Goal: Task Accomplishment & Management: Use online tool/utility

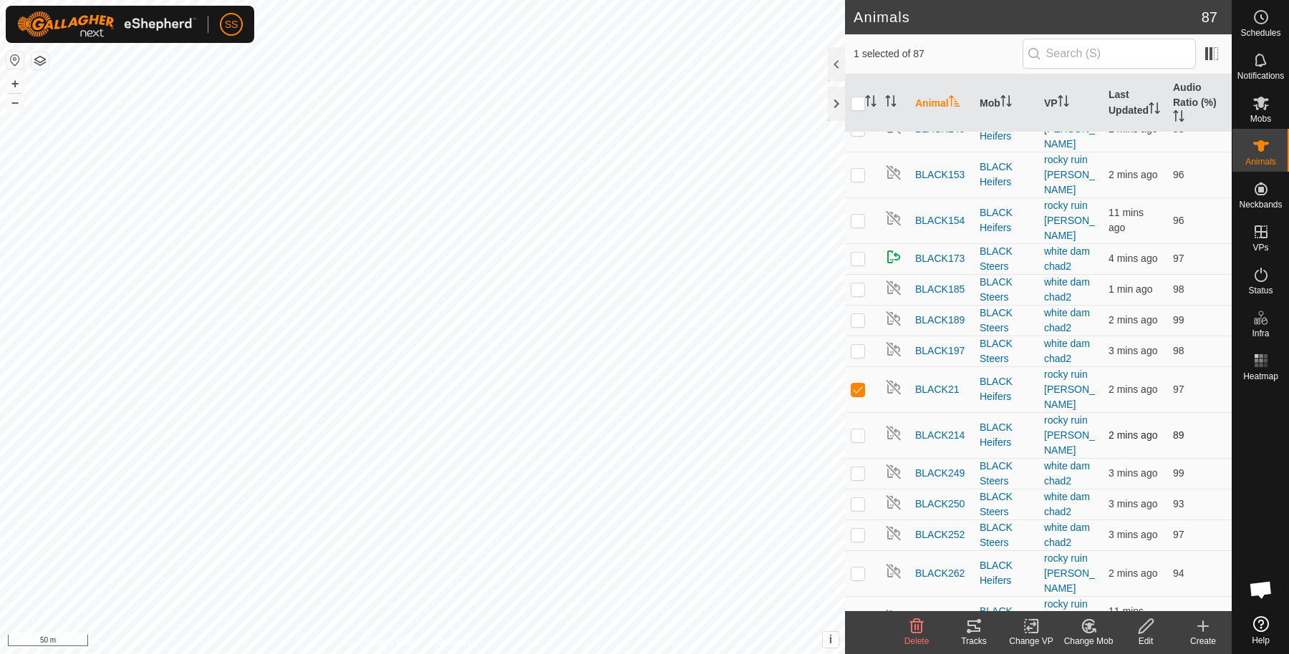
scroll to position [410, 0]
click at [939, 382] on span "BLACK21" at bounding box center [937, 389] width 44 height 15
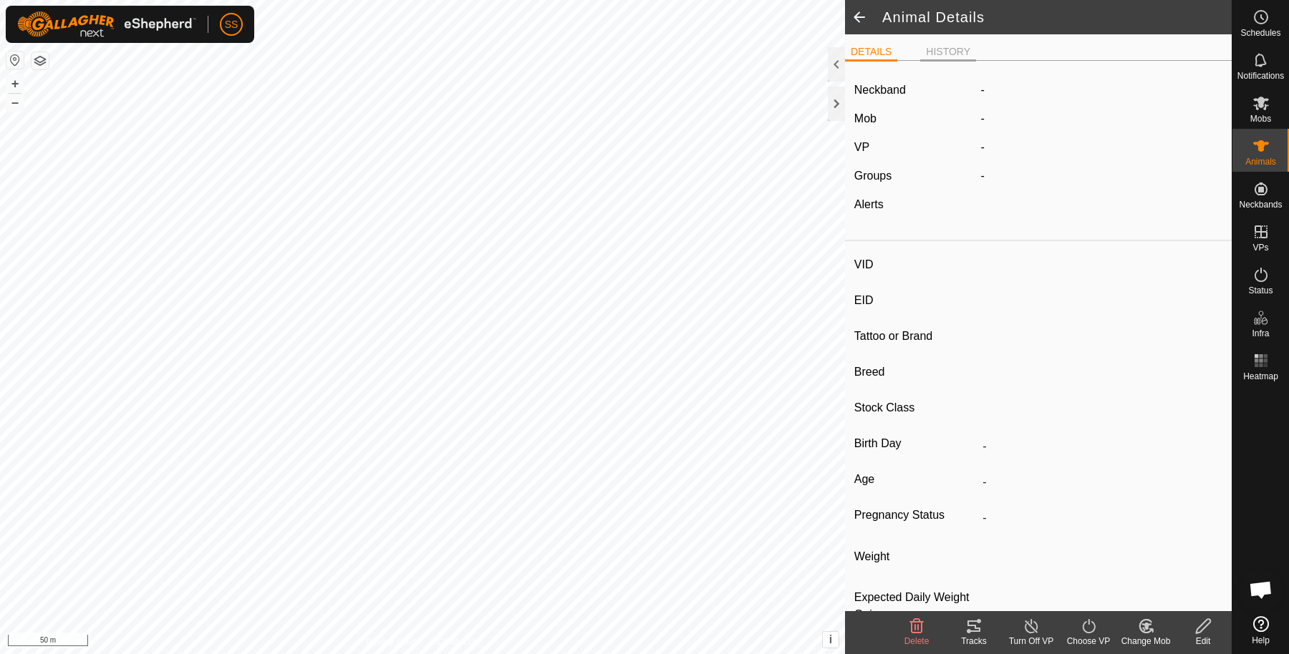
click at [946, 50] on li "HISTORY" at bounding box center [948, 52] width 56 height 17
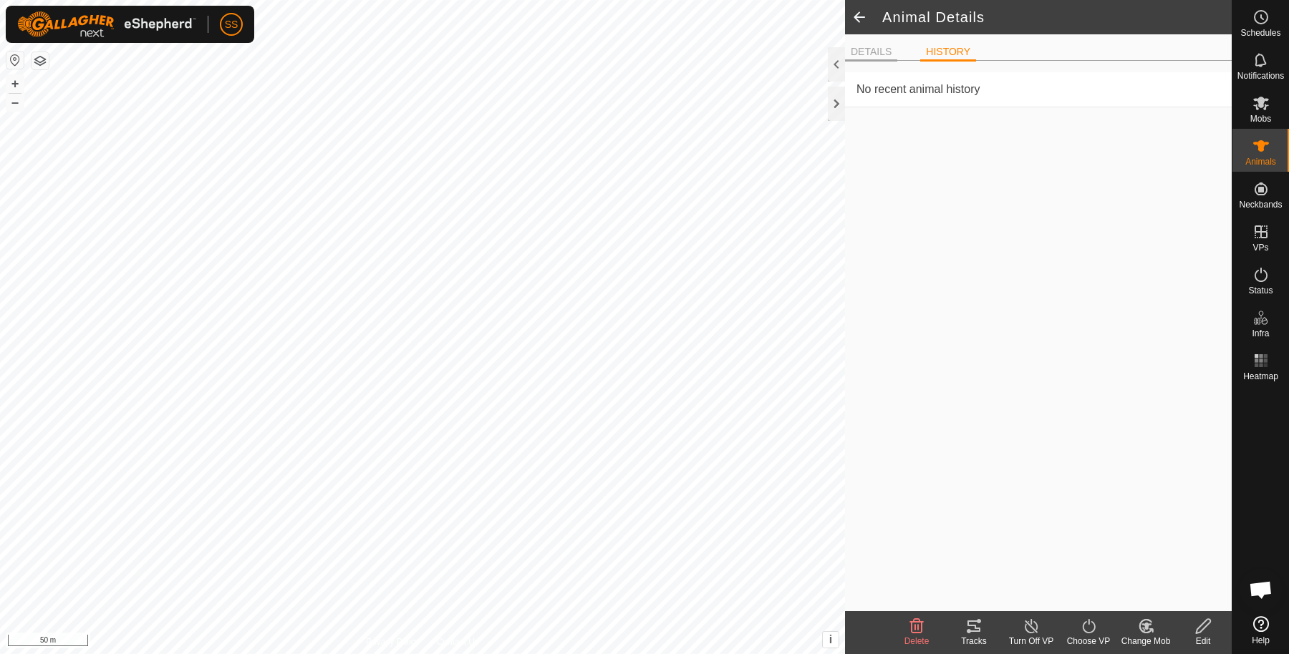
click at [871, 45] on li "DETAILS" at bounding box center [871, 52] width 52 height 17
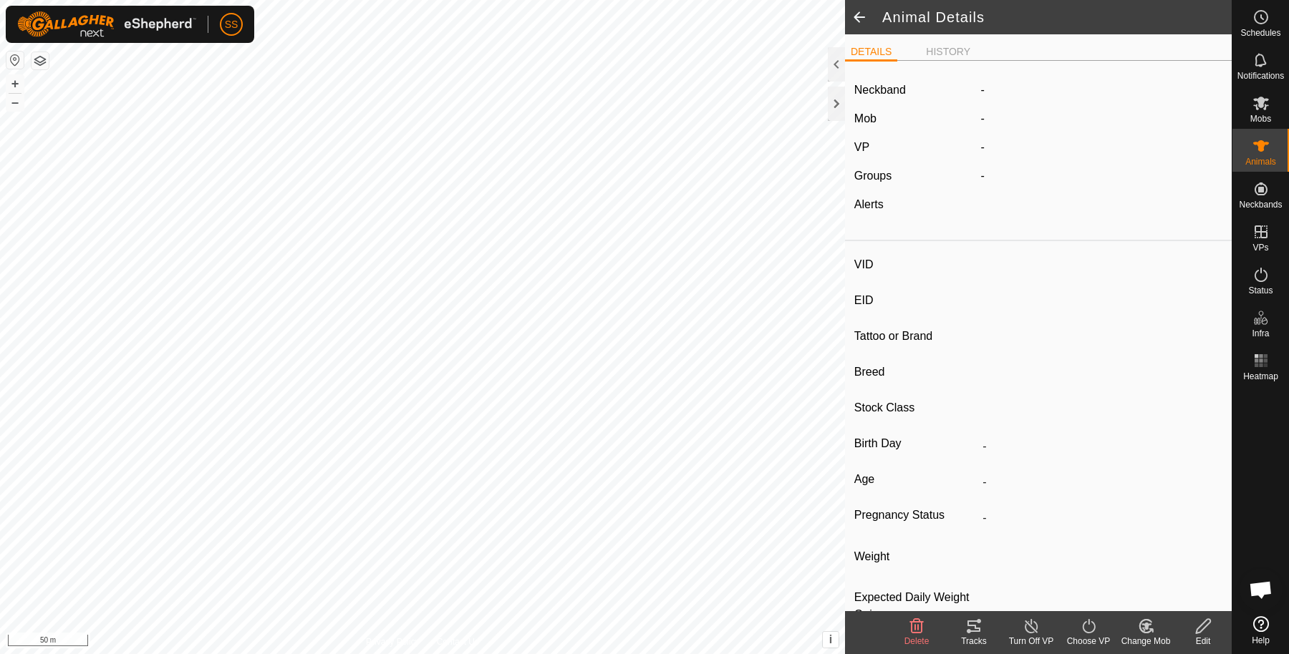
scroll to position [39, 0]
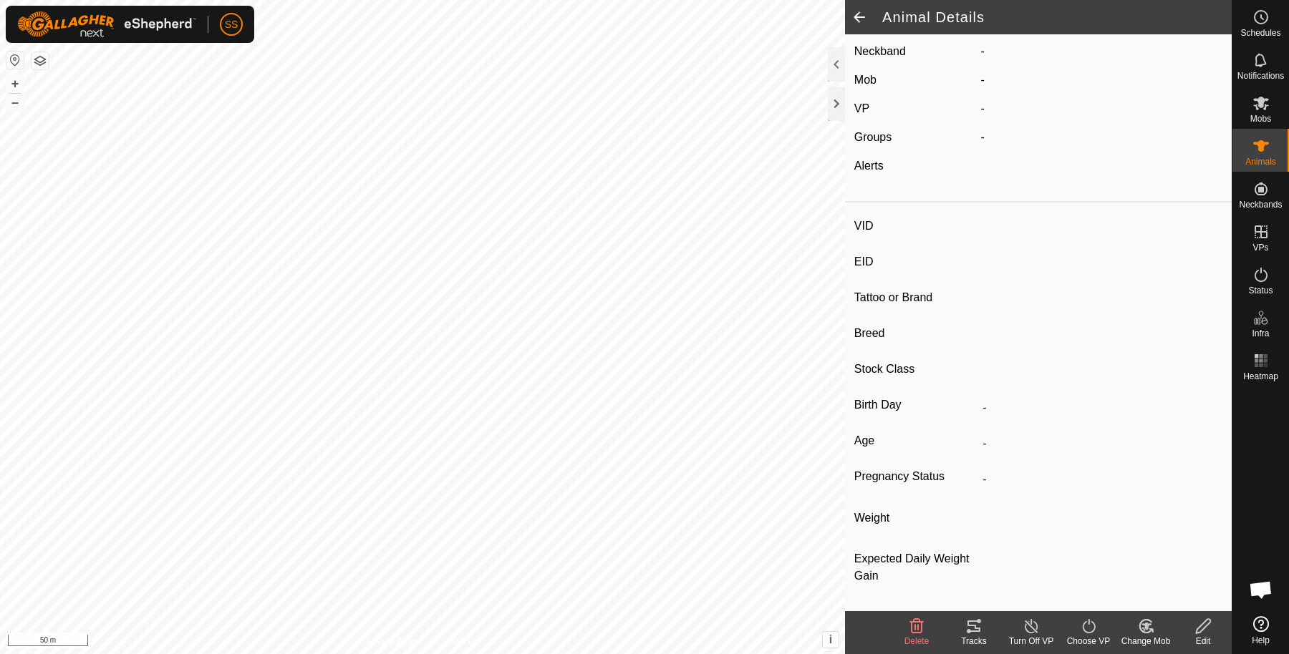
type input "BLACK21"
type input "-"
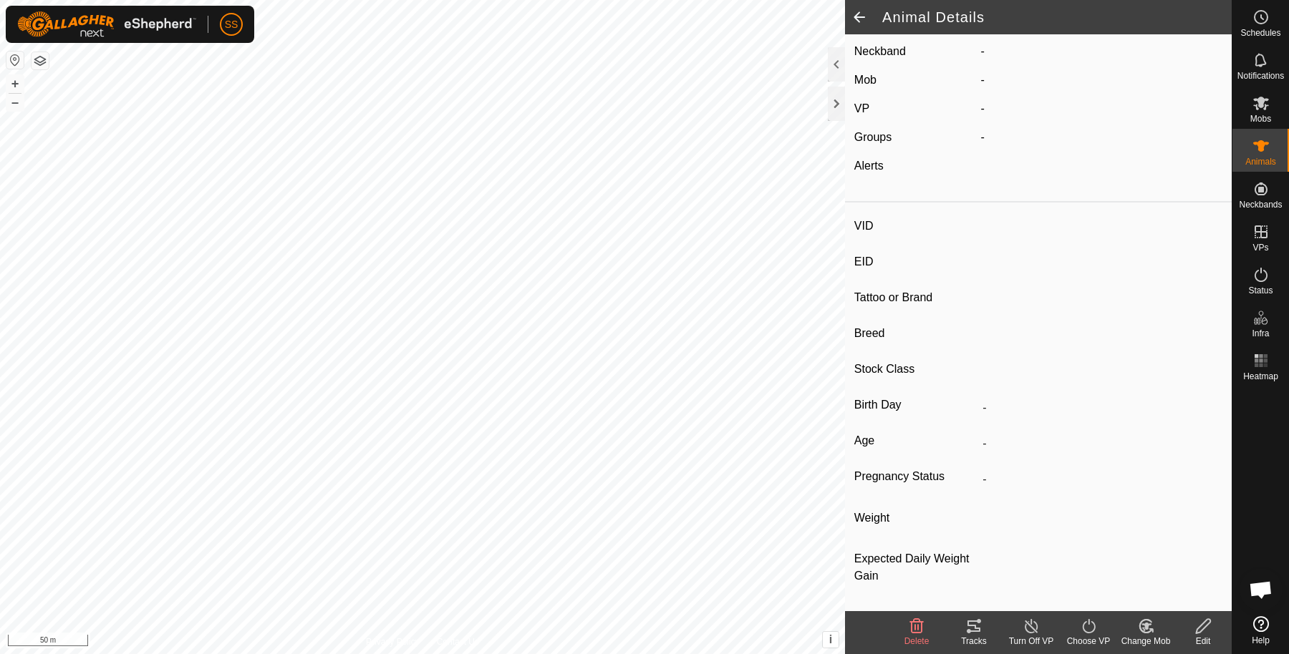
type input "354 kg"
type input "-"
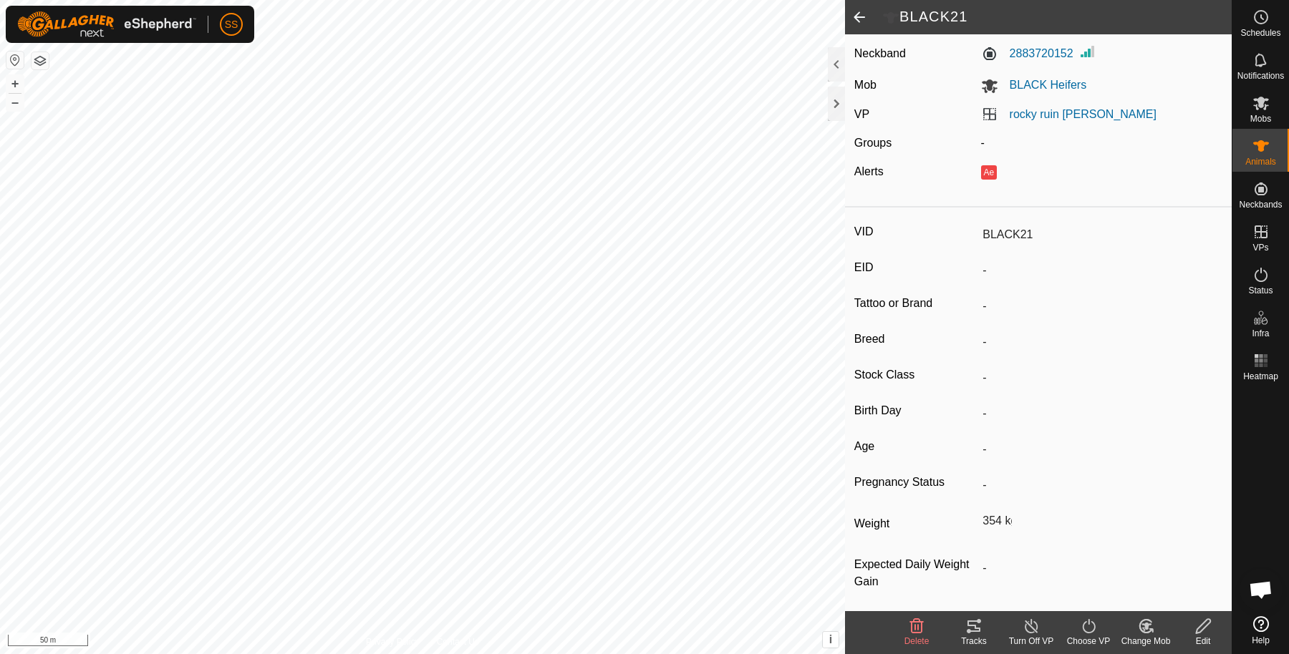
scroll to position [0, 0]
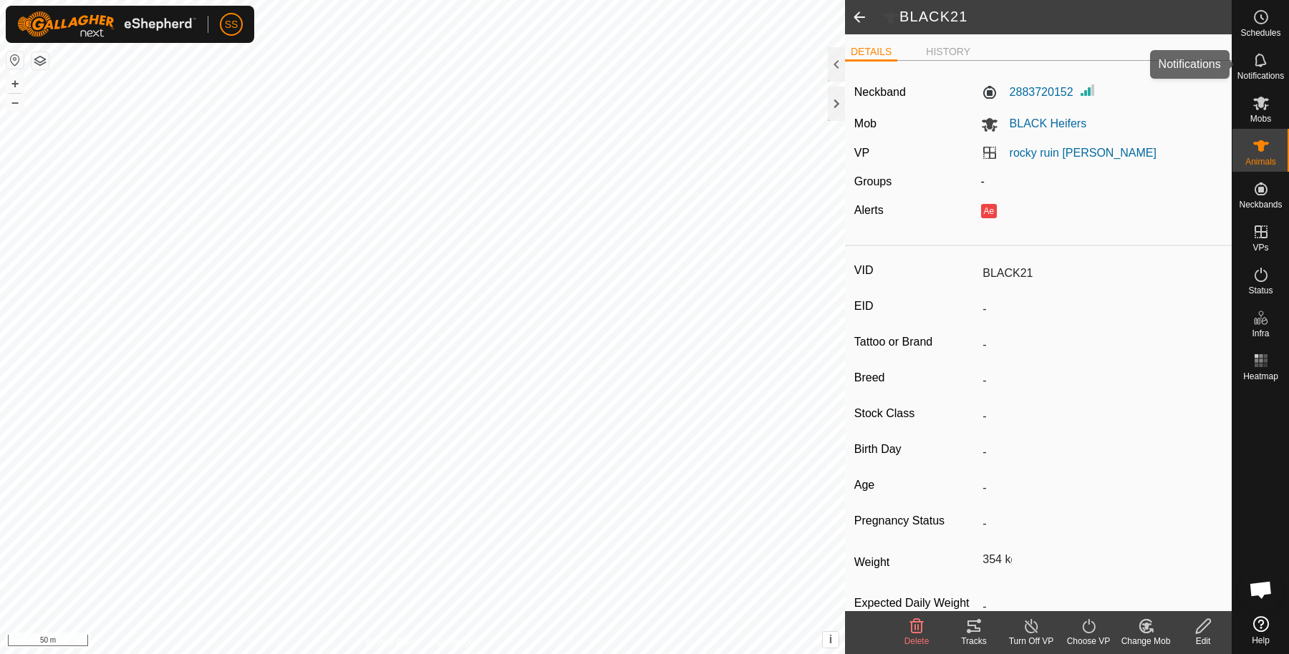
click at [1273, 66] on div "Notifications" at bounding box center [1260, 64] width 57 height 43
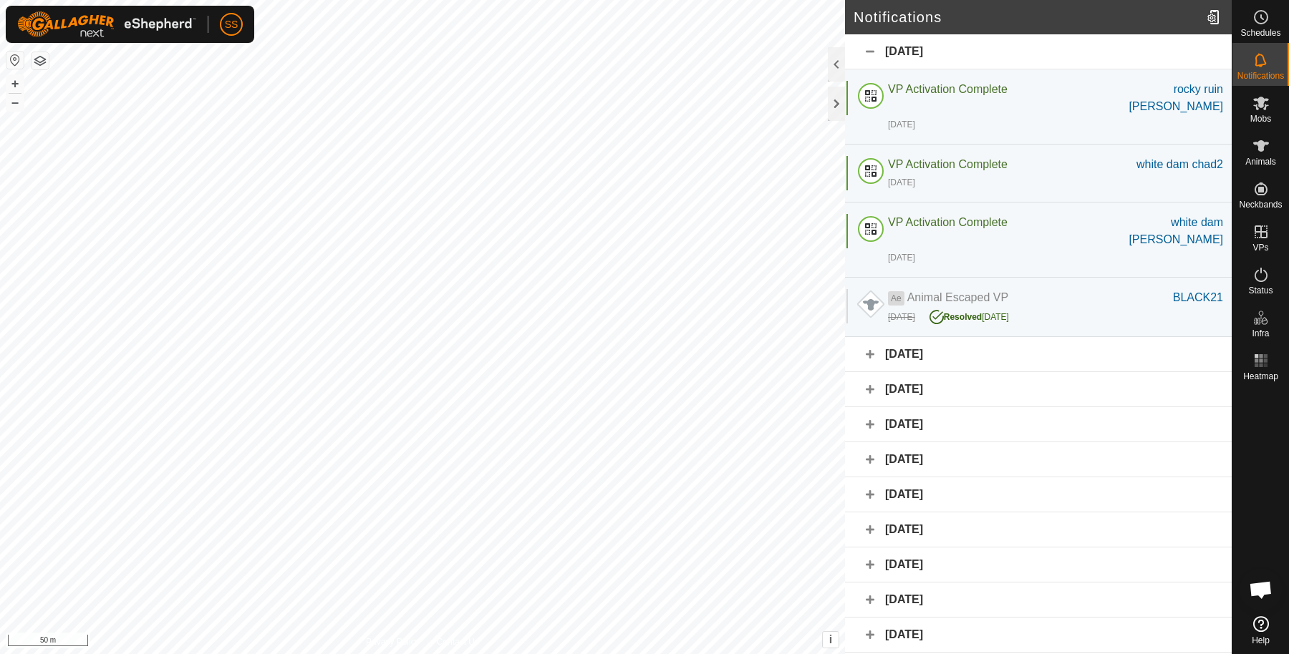
click at [931, 337] on div "[DATE]" at bounding box center [1038, 354] width 387 height 35
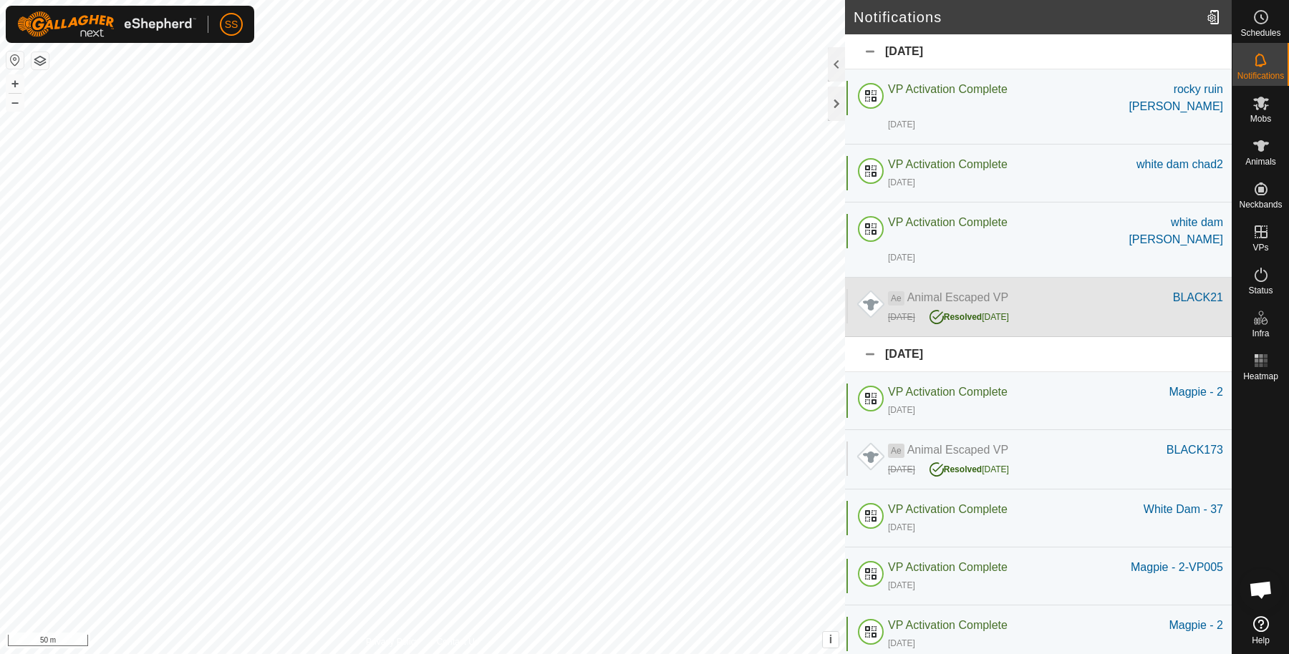
click at [944, 278] on div "Ae Animal Escaped VP BLACK21 [DATE] Resolved [DATE]" at bounding box center [1038, 307] width 387 height 59
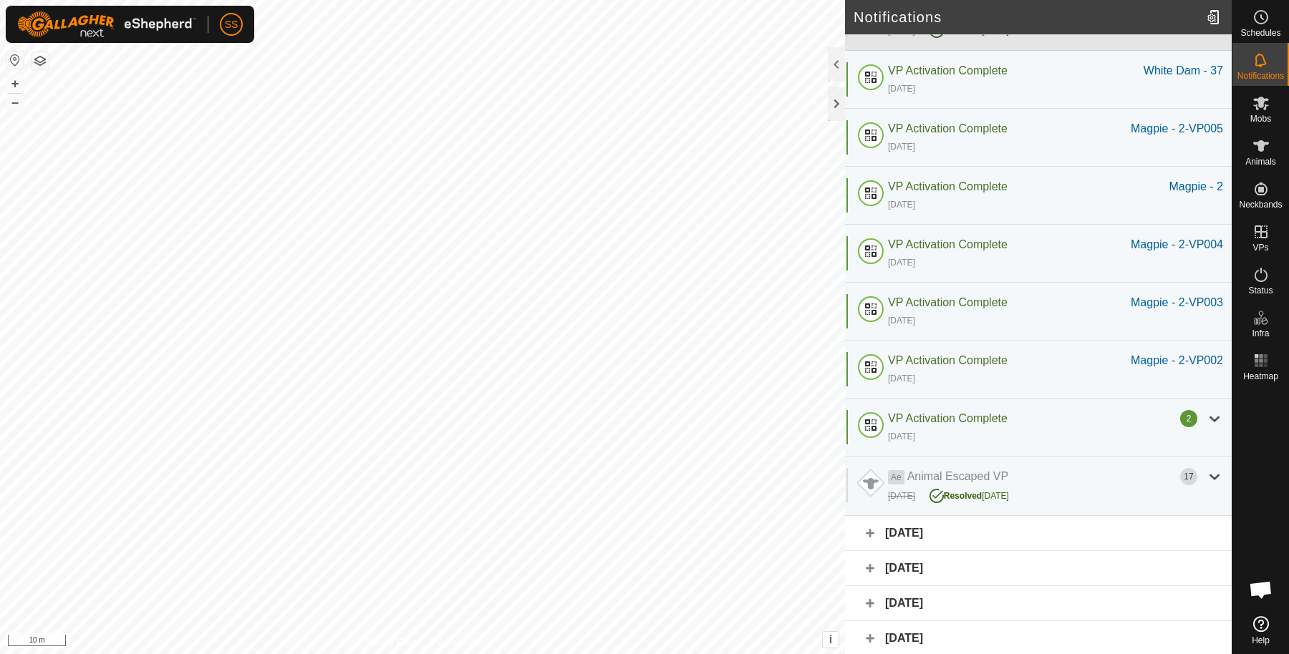
scroll to position [441, 0]
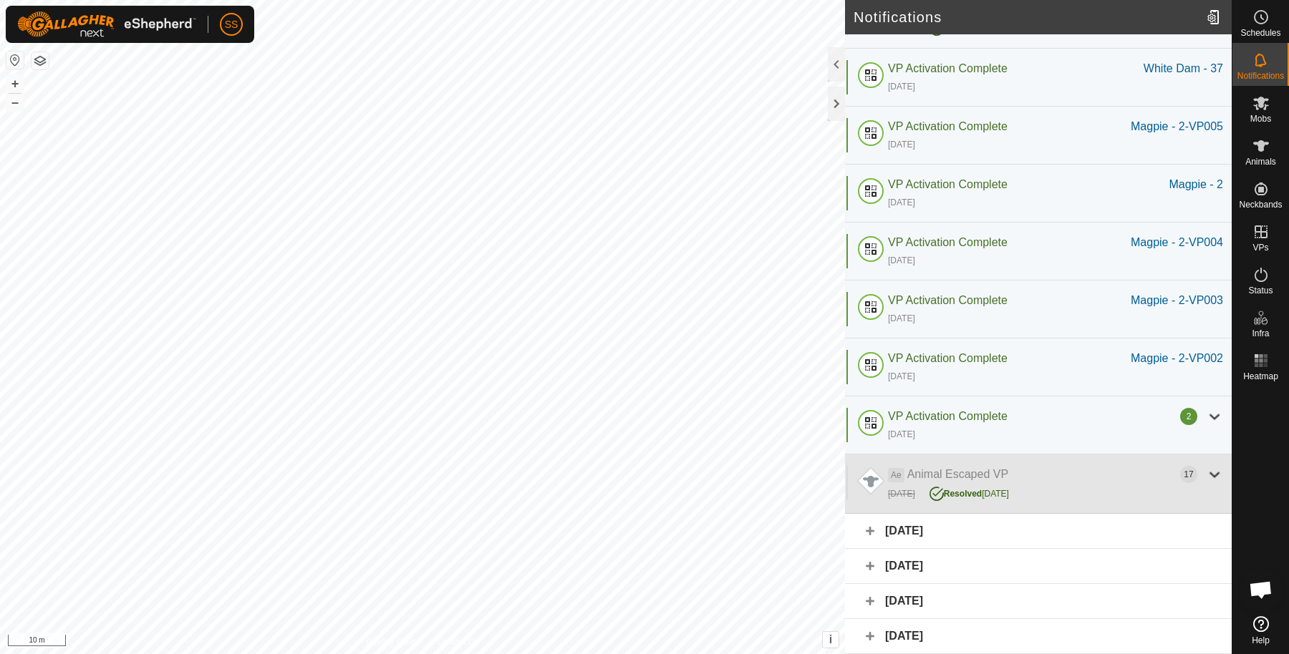
click at [1059, 483] on div "3 days ago Resolved 3 days ago" at bounding box center [1055, 492] width 335 height 19
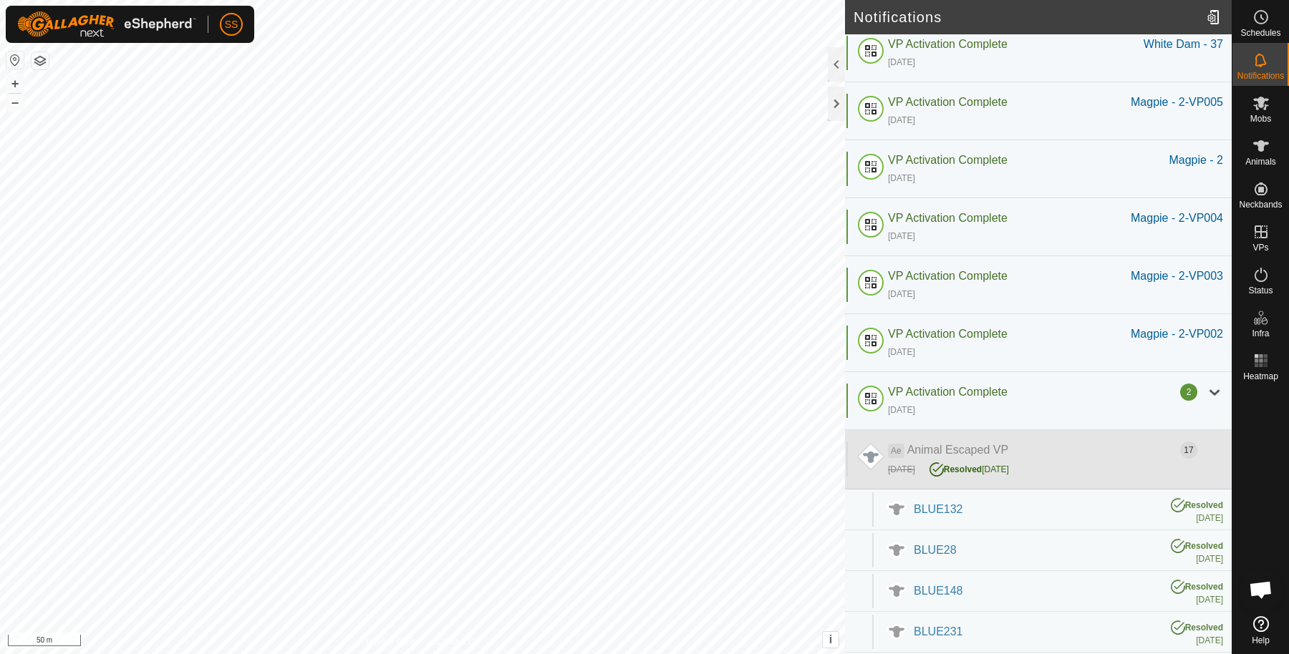
scroll to position [466, 0]
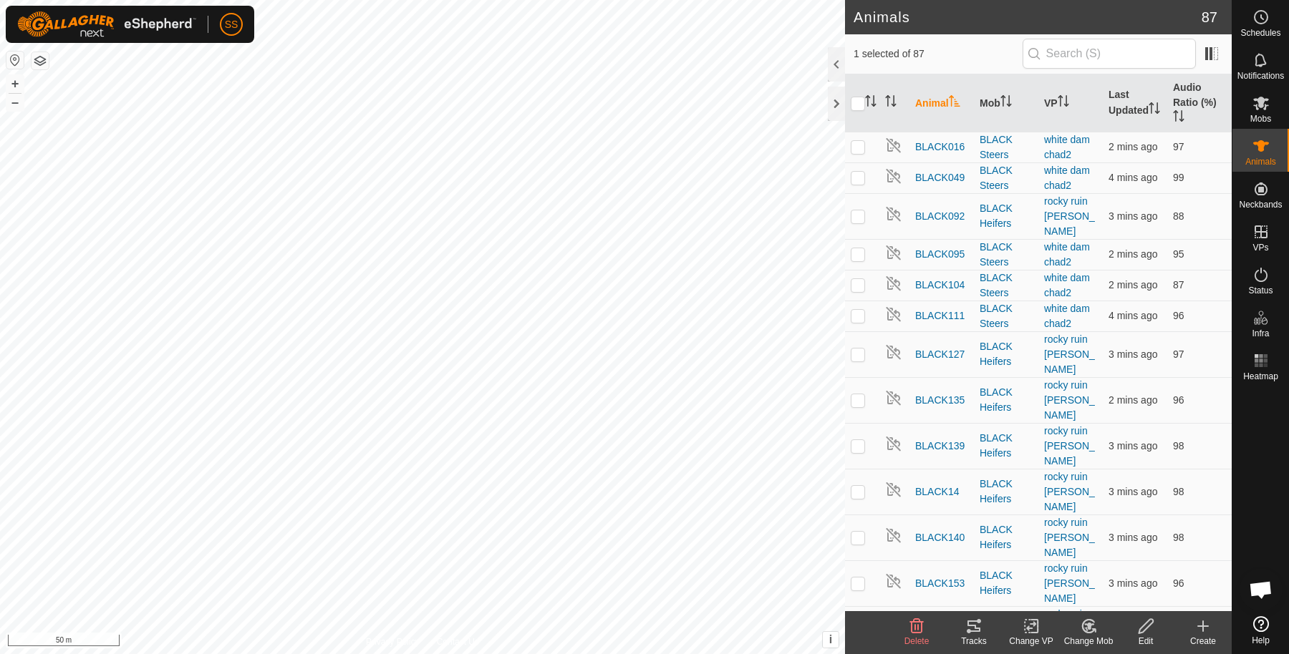
click at [957, 623] on tracks-svg-icon at bounding box center [973, 626] width 57 height 17
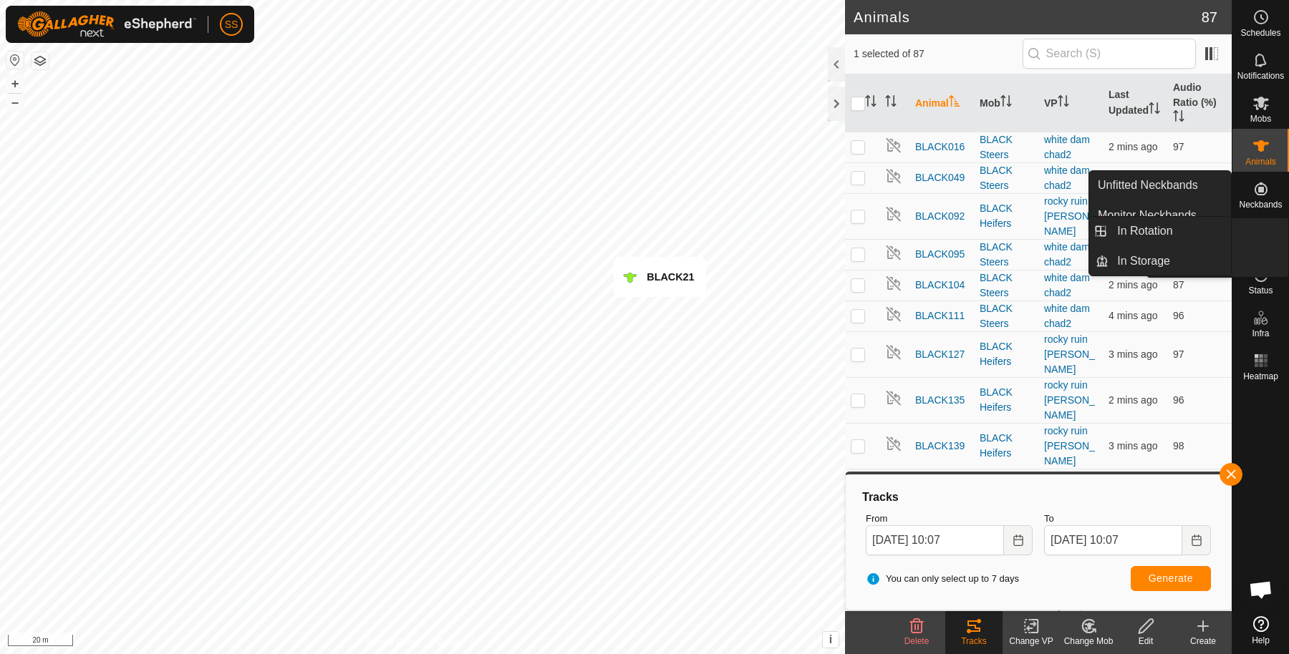
click at [1256, 241] on es-virtualpaddocks-svg-icon at bounding box center [1261, 232] width 26 height 23
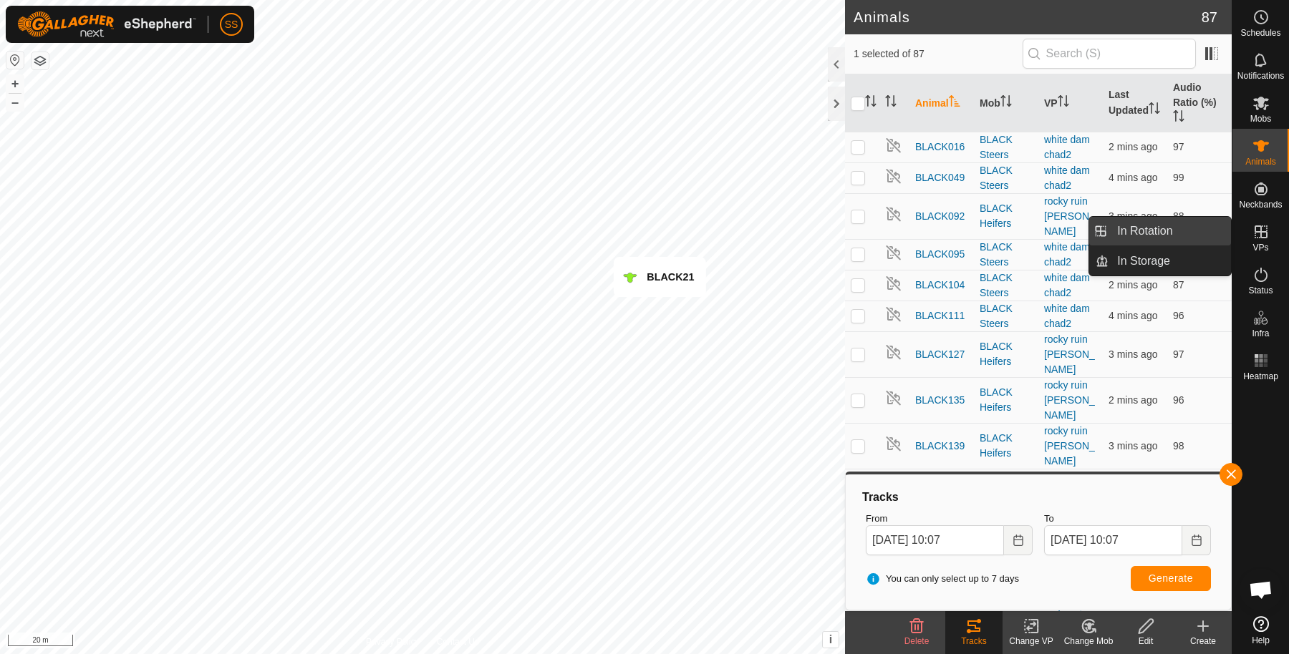
click at [1188, 229] on link "In Rotation" at bounding box center [1169, 231] width 122 height 29
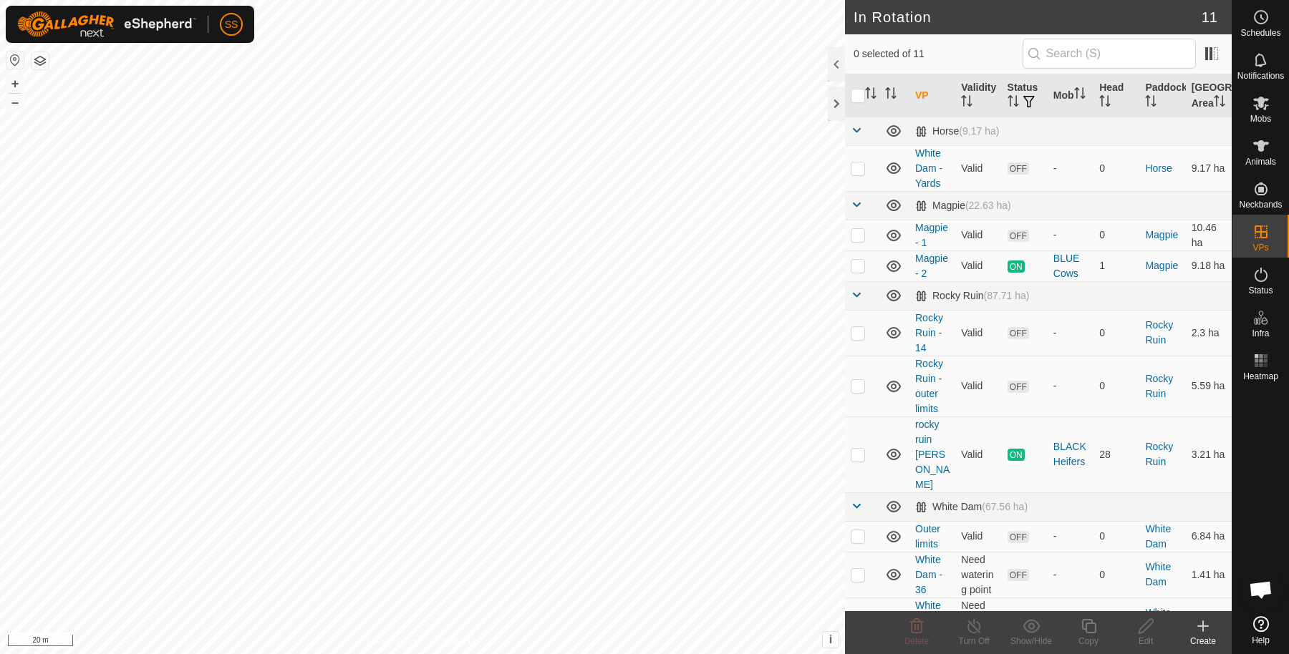
click at [1206, 626] on icon at bounding box center [1203, 626] width 10 height 0
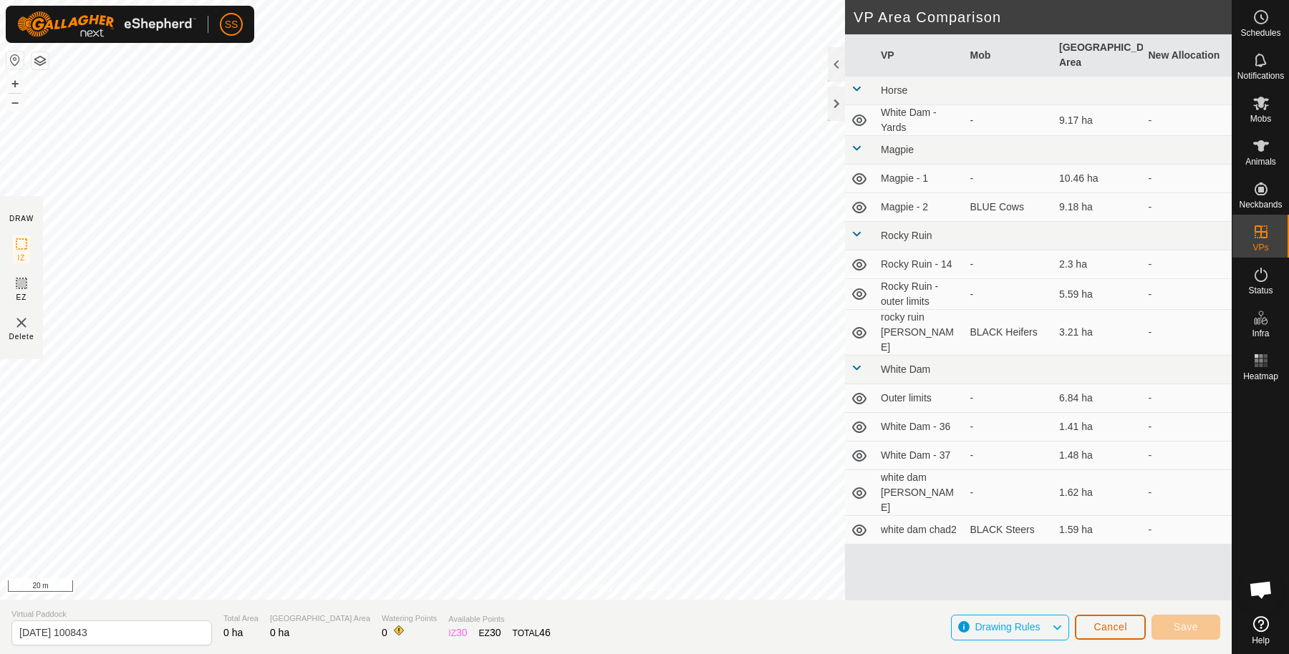
click at [1113, 629] on span "Cancel" at bounding box center [1110, 626] width 34 height 11
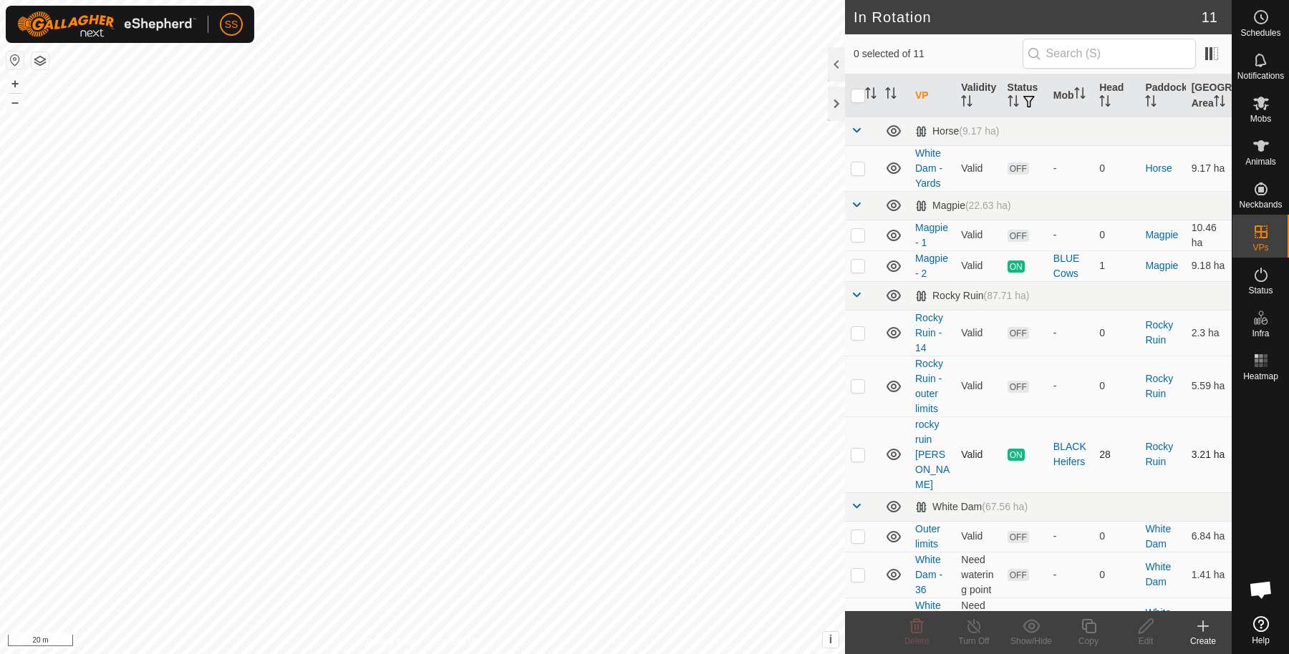
click at [859, 459] on td at bounding box center [862, 455] width 34 height 76
checkbox input "true"
click at [1078, 629] on copy-svg-icon at bounding box center [1088, 626] width 57 height 17
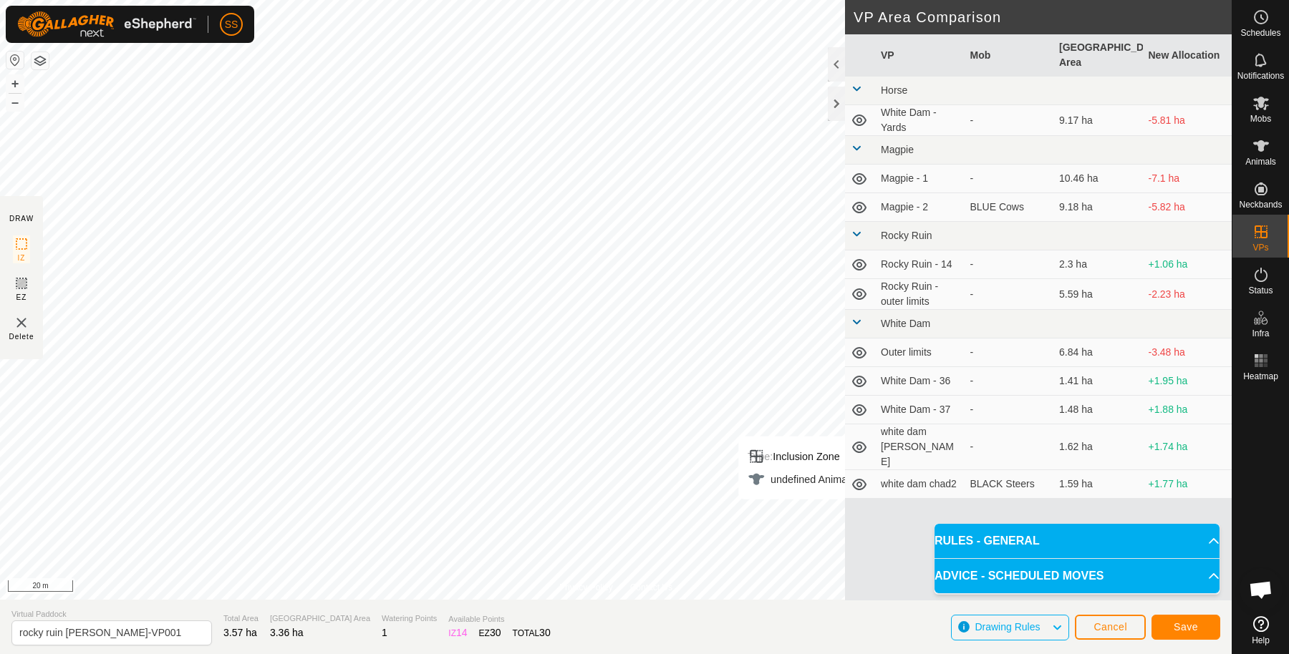
drag, startPoint x: 1189, startPoint y: 624, endPoint x: 880, endPoint y: 616, distance: 309.4
click at [880, 616] on section "Virtual Paddock rocky ruin chad-VP001 Total Area 3.57 ha Grazing Area 3.36 ha W…" at bounding box center [615, 627] width 1231 height 54
click at [1201, 622] on button "Save" at bounding box center [1185, 627] width 69 height 25
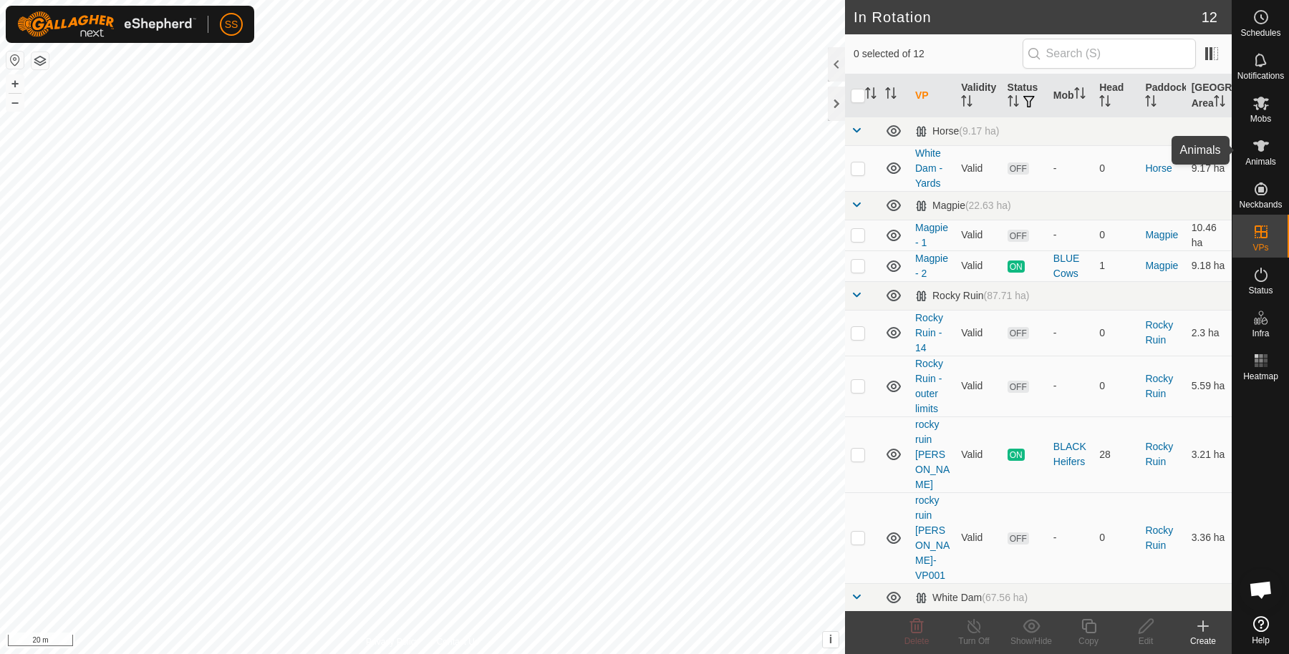
click at [1260, 146] on icon at bounding box center [1261, 145] width 16 height 11
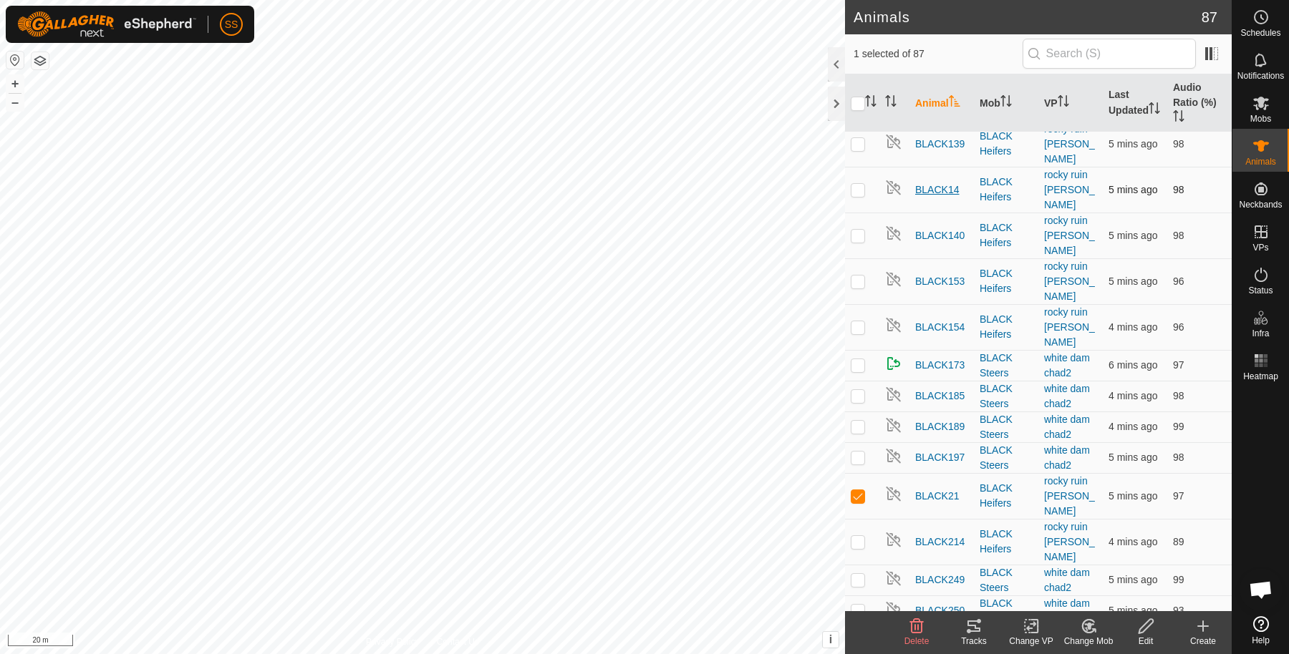
scroll to position [305, 0]
click at [1024, 621] on rect at bounding box center [1030, 626] width 13 height 13
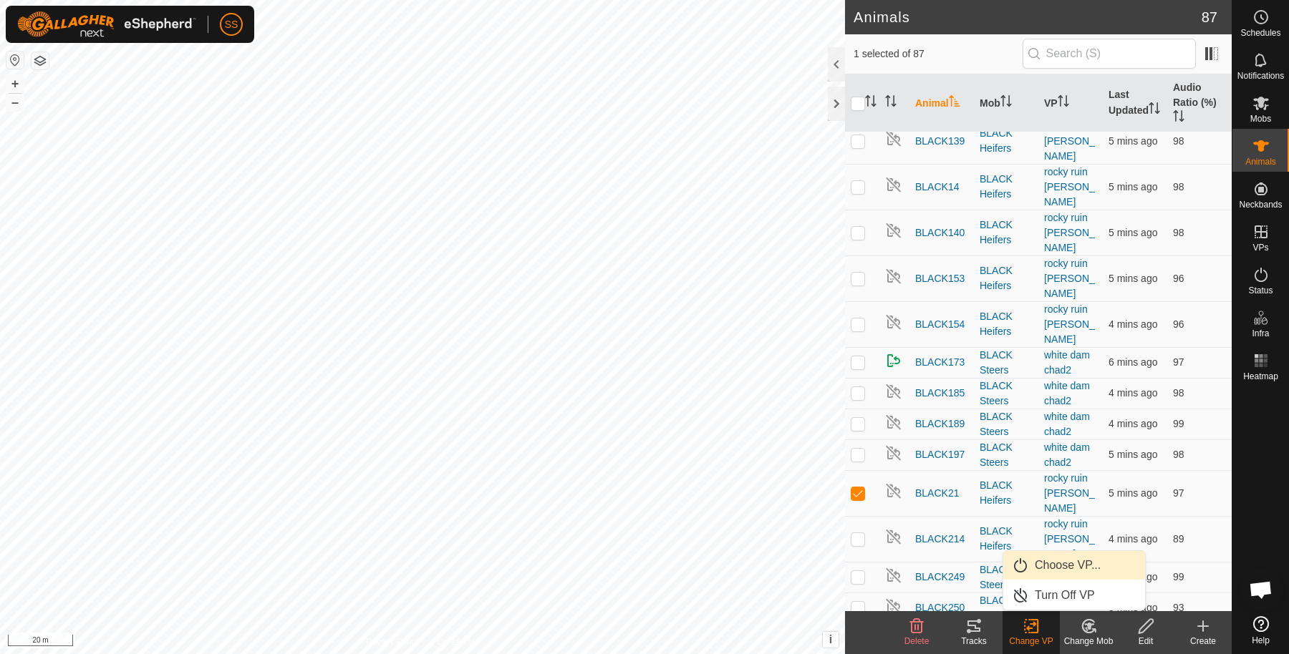
click at [1047, 570] on link "Choose VP..." at bounding box center [1074, 565] width 142 height 29
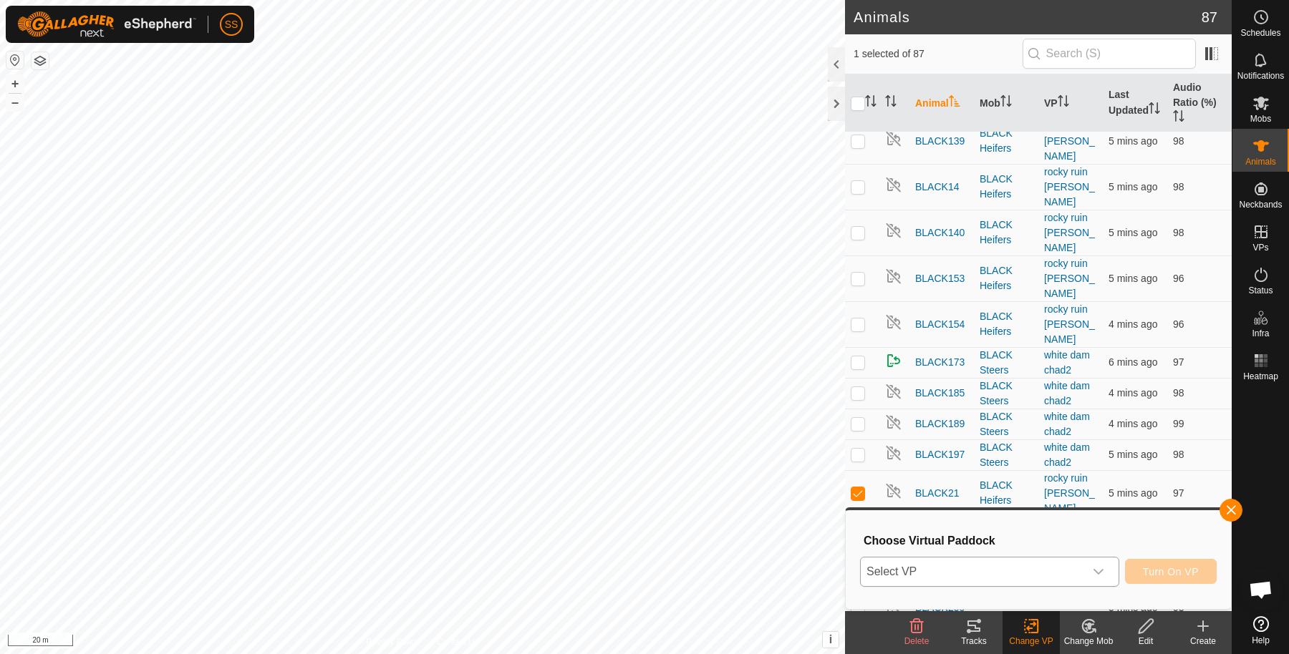
click at [941, 576] on span "Select VP" at bounding box center [972, 572] width 223 height 29
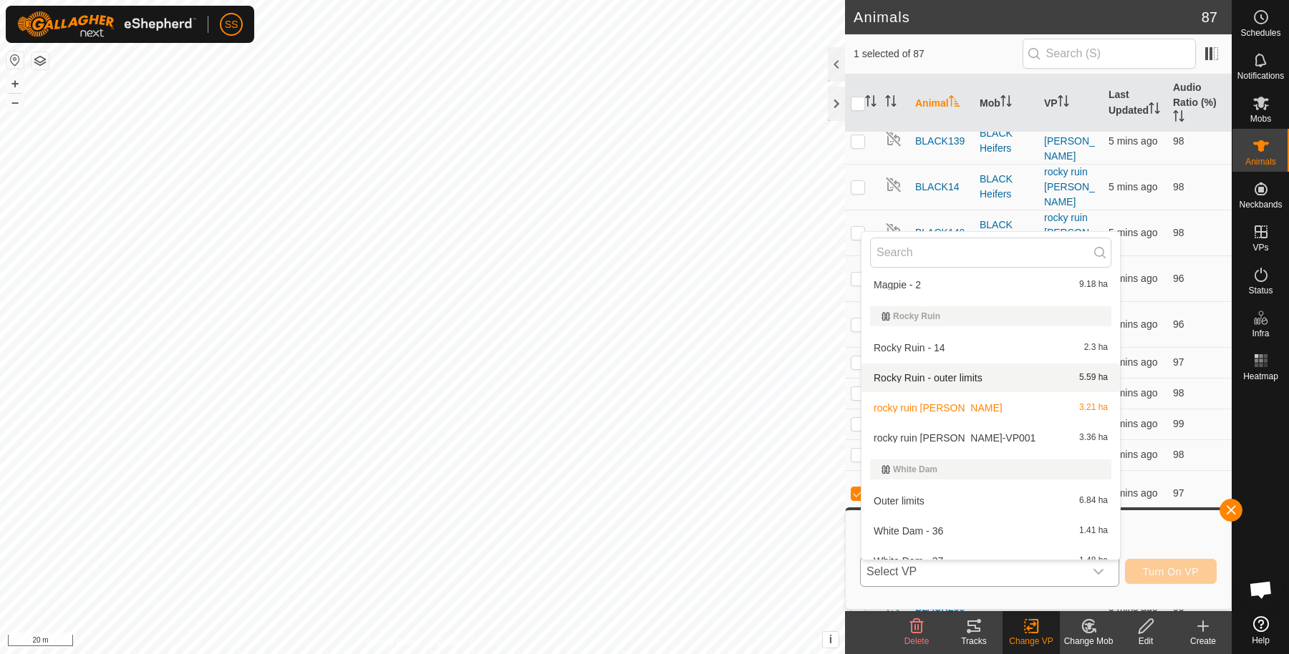
scroll to position [141, 0]
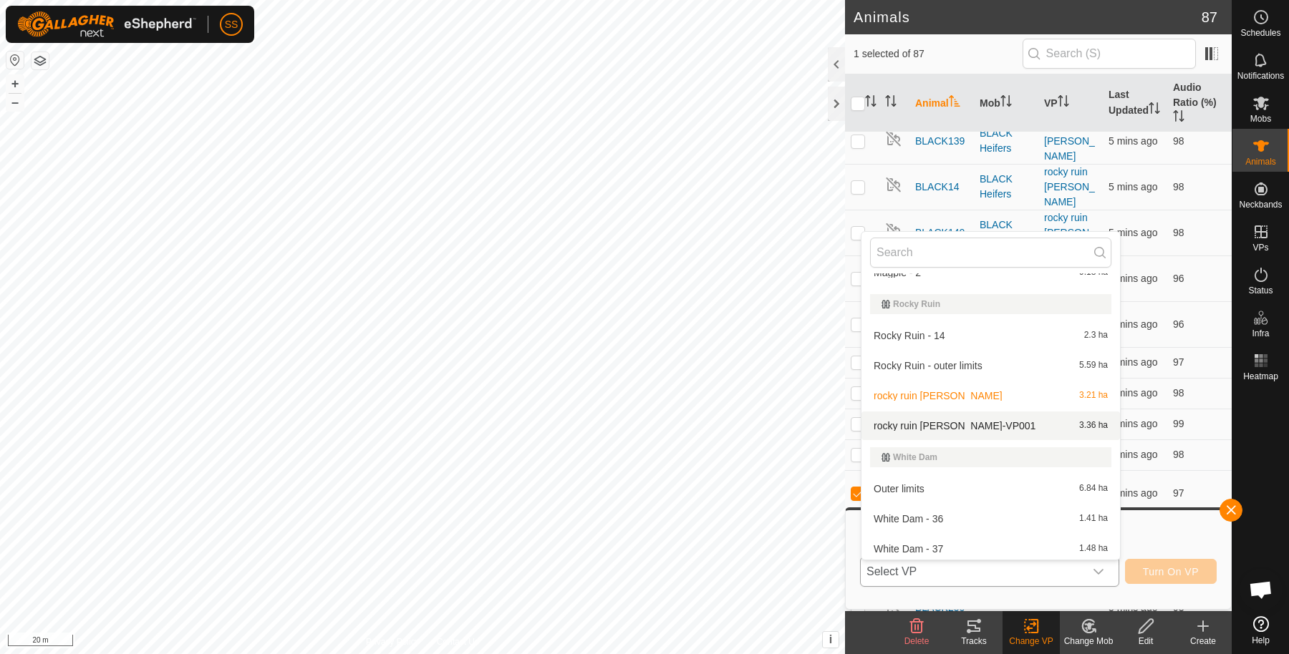
drag, startPoint x: 963, startPoint y: 509, endPoint x: 944, endPoint y: 425, distance: 86.5
click at [944, 425] on ul "Horse White Dam - Yards 9.17 ha Magpie Magpie - 1 10.46 ha Magpie - 2 9.18 ha R…" at bounding box center [990, 377] width 258 height 491
click at [979, 427] on li "rocky ruin chad-VP001 3.36 ha" at bounding box center [990, 426] width 258 height 29
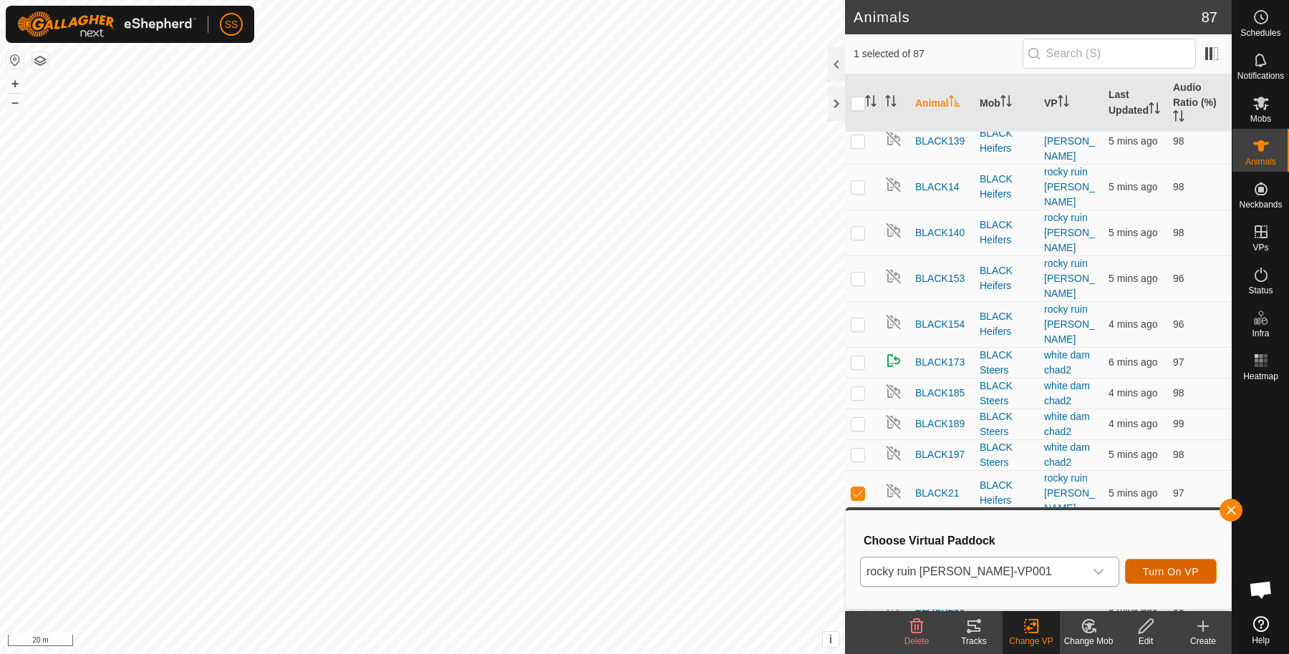
click at [1160, 567] on span "Turn On VP" at bounding box center [1171, 571] width 56 height 11
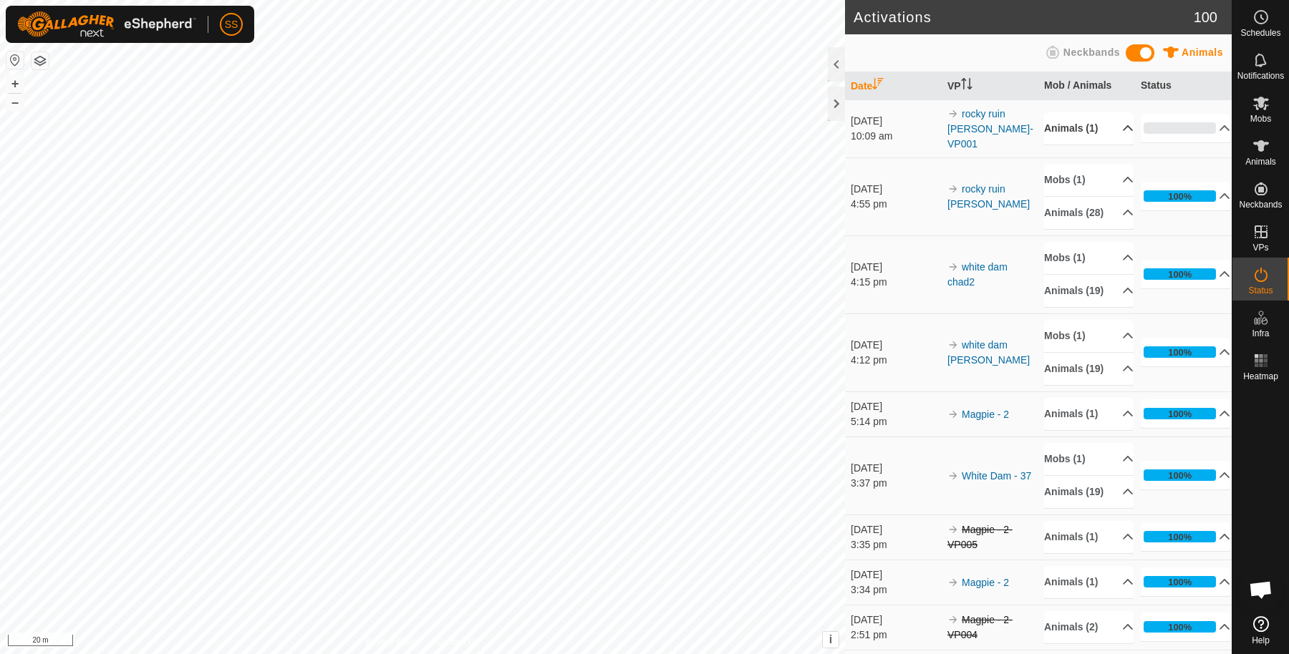
click at [1100, 117] on p-accordion-header "Animals (1)" at bounding box center [1088, 128] width 89 height 32
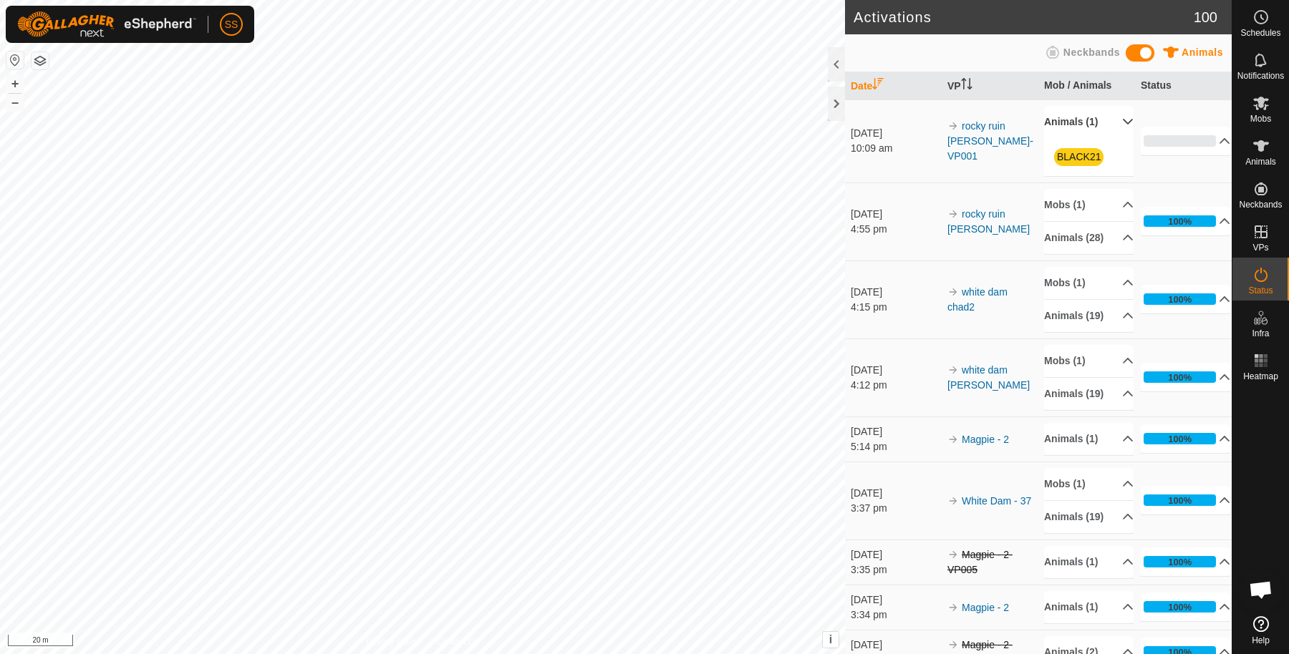
click at [1100, 119] on p-accordion-header "Animals (1)" at bounding box center [1088, 122] width 89 height 32
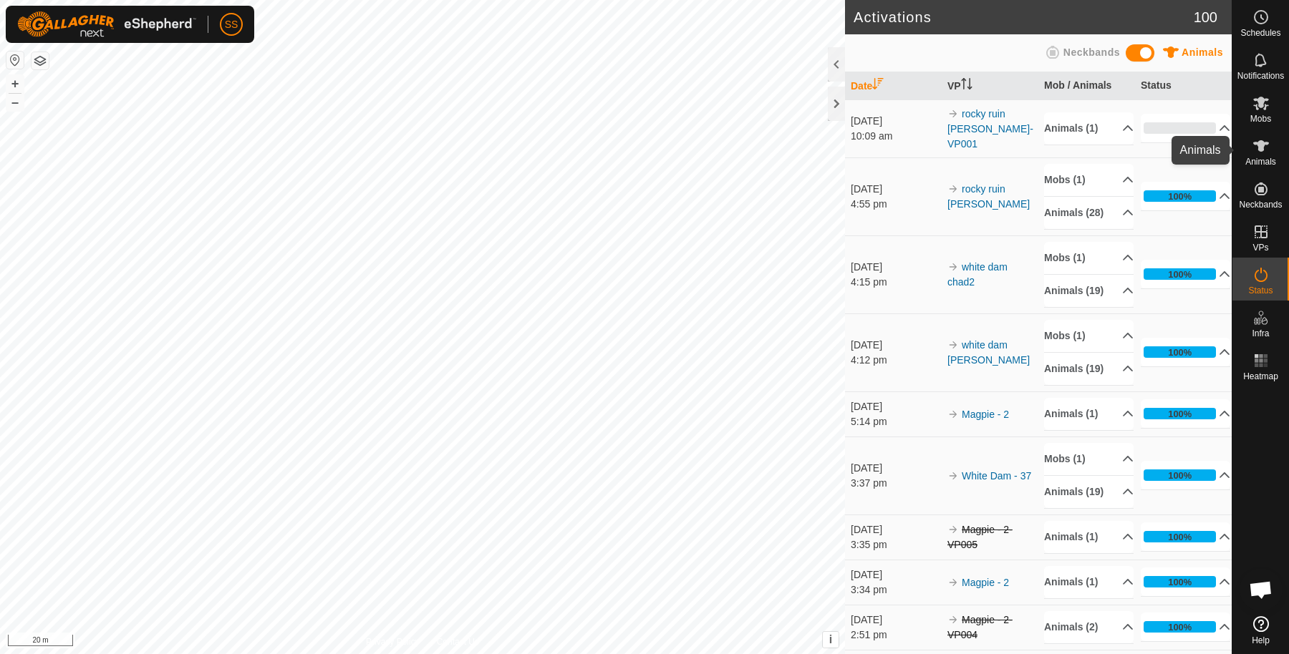
click at [1259, 144] on icon at bounding box center [1261, 145] width 16 height 11
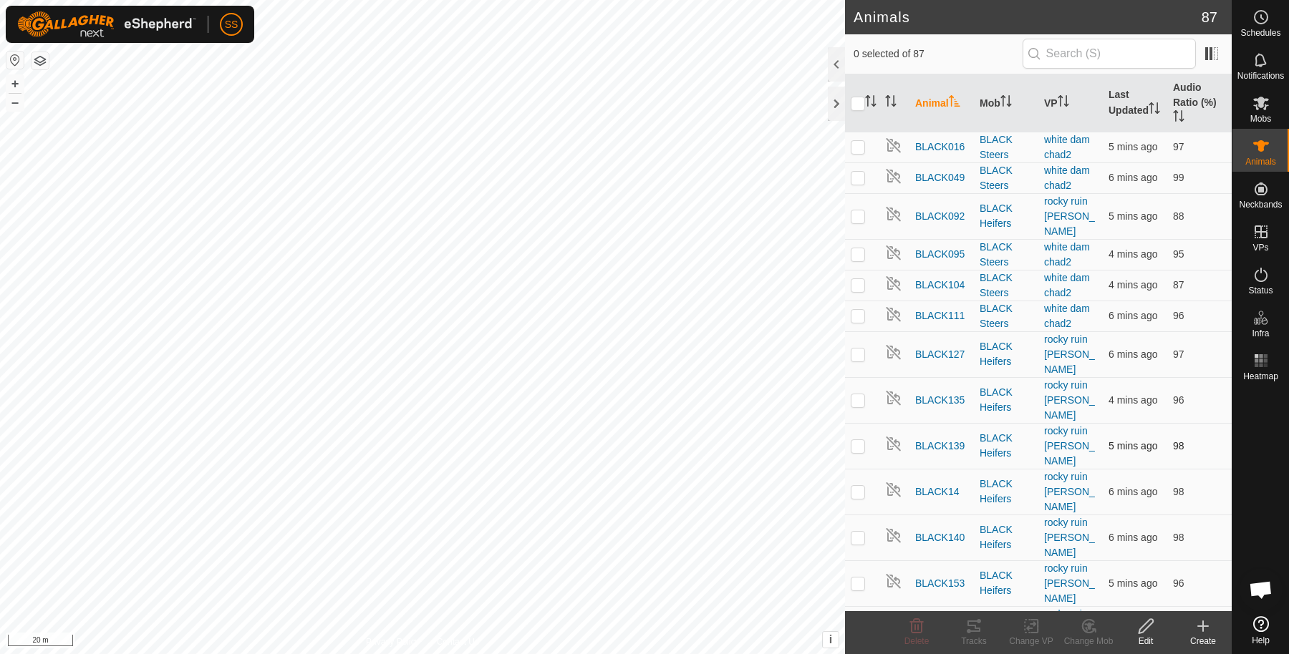
drag, startPoint x: 1259, startPoint y: 144, endPoint x: 892, endPoint y: 391, distance: 442.6
click at [892, 391] on div "Schedules Notifications Mobs Animals Neckbands VPs Status Infra Heatmap Help An…" at bounding box center [644, 327] width 1289 height 654
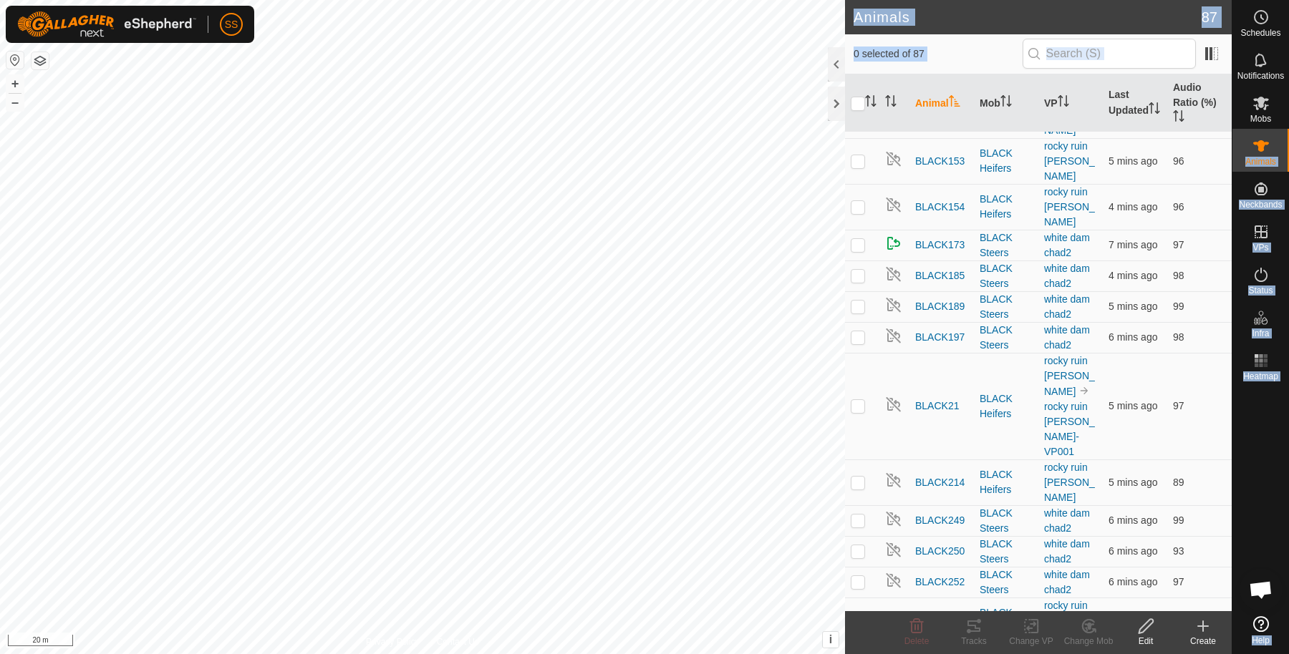
scroll to position [463, 0]
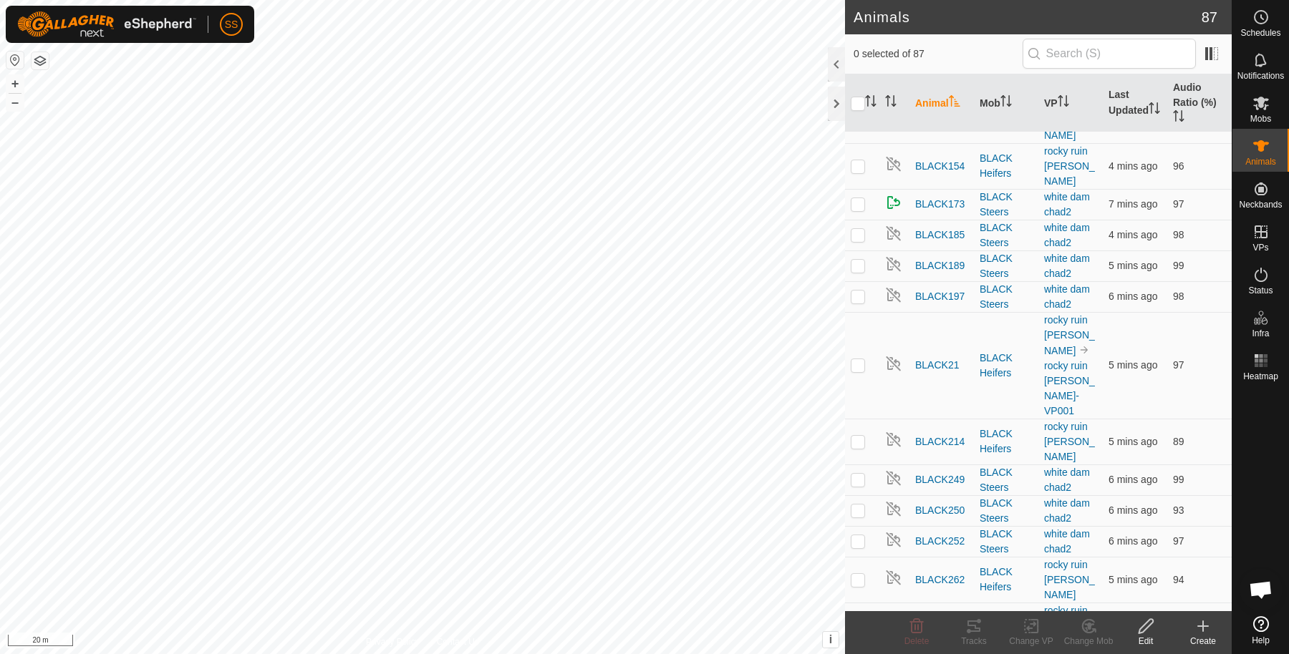
click at [855, 620] on p-checkbox at bounding box center [858, 625] width 14 height 11
click at [858, 603] on td at bounding box center [862, 626] width 34 height 46
checkbox input "false"
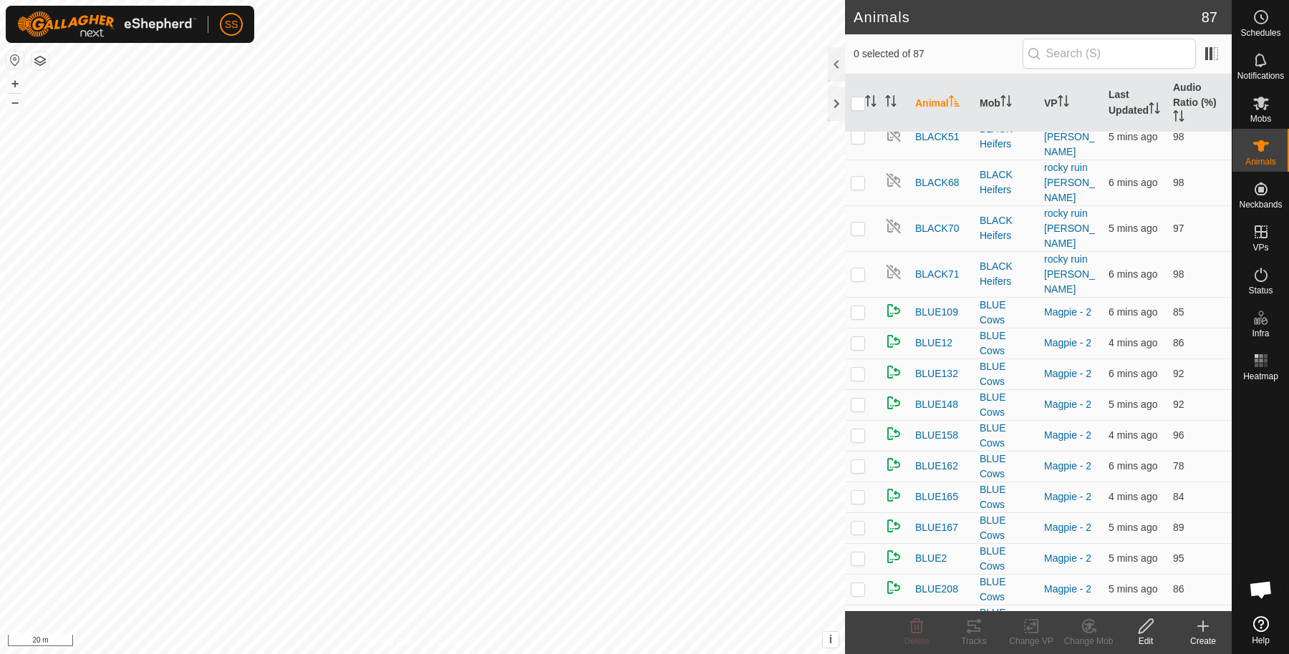
scroll to position [2221, 0]
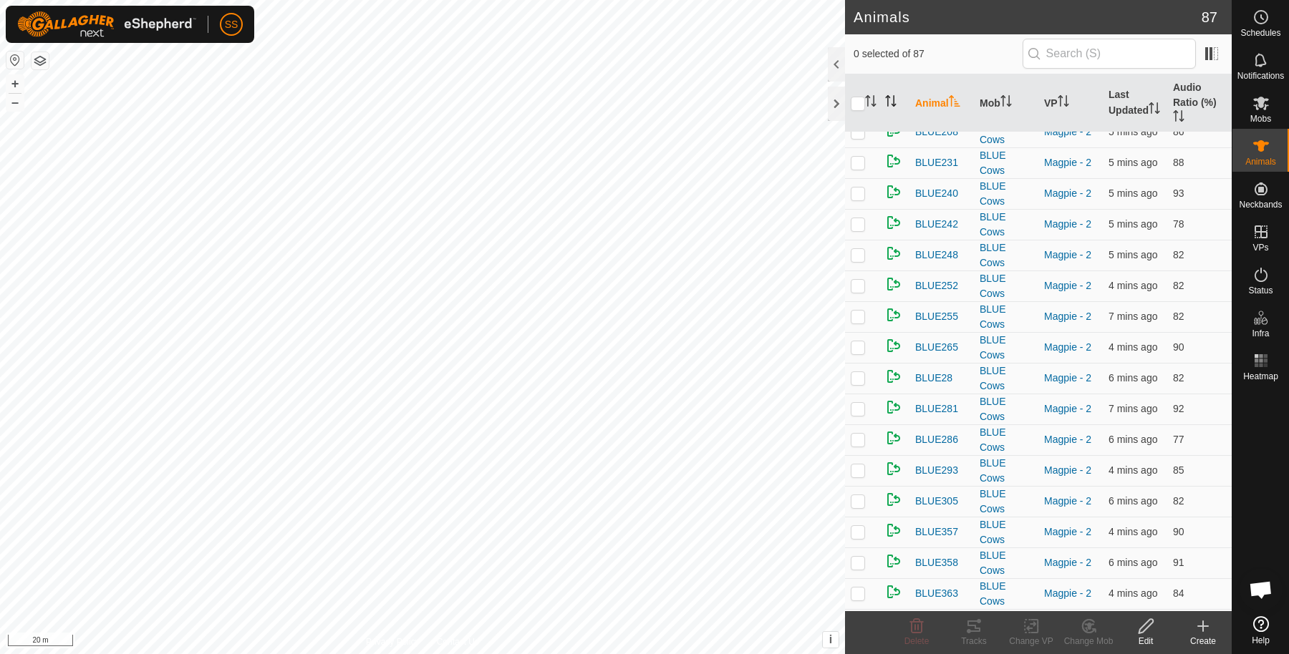
click at [891, 104] on icon "Activate to sort" at bounding box center [890, 100] width 11 height 11
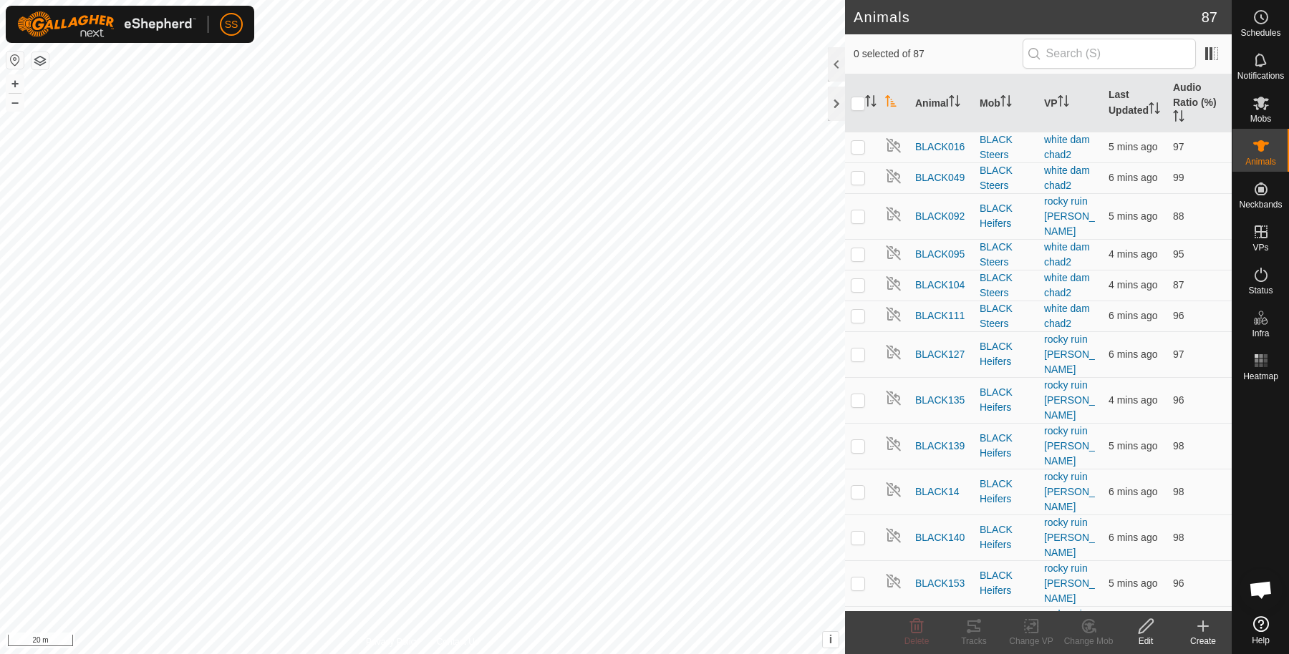
click at [881, 87] on th at bounding box center [894, 103] width 30 height 58
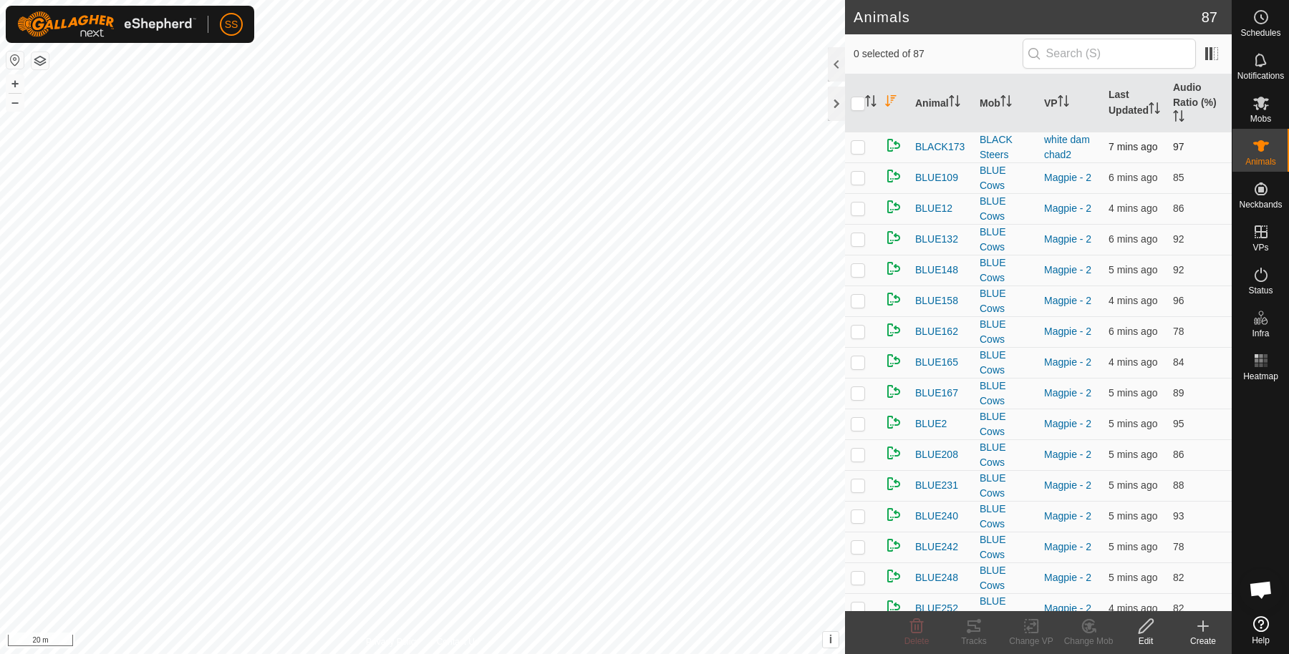
click at [861, 150] on p-checkbox at bounding box center [858, 146] width 14 height 11
click at [1144, 625] on icon at bounding box center [1146, 626] width 18 height 17
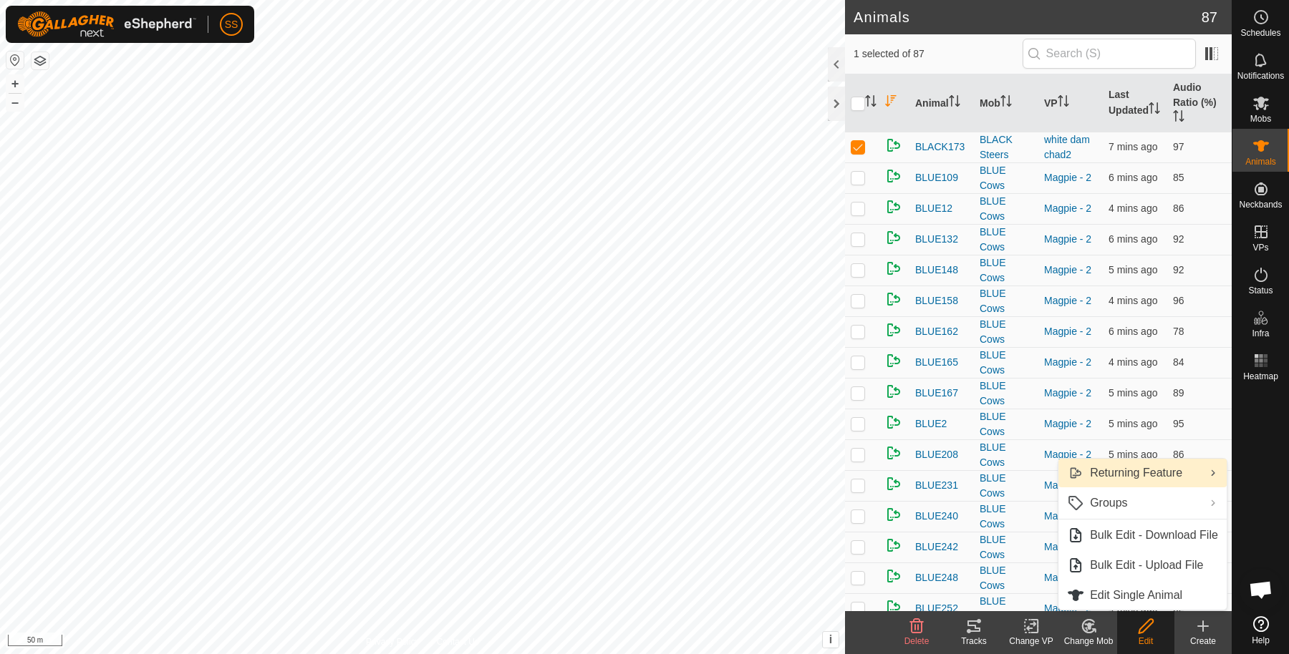
click at [1100, 477] on link "Returning Feature" at bounding box center [1142, 473] width 168 height 29
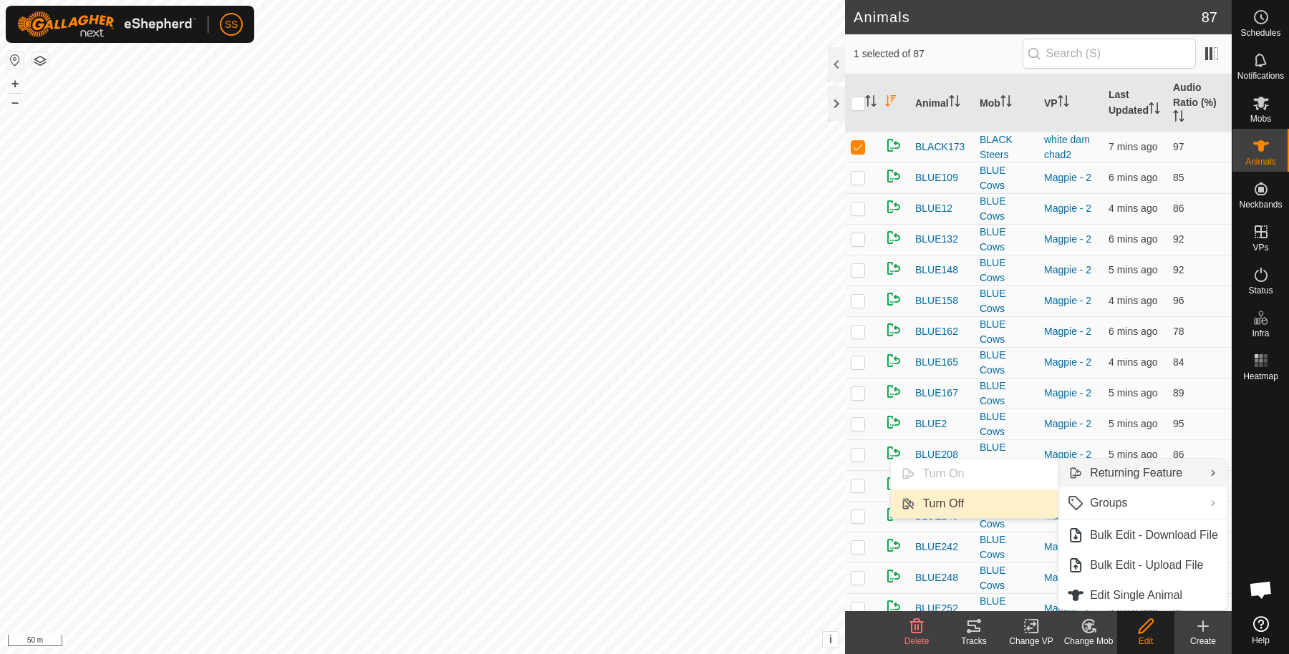
click at [1007, 502] on link "Turn Off" at bounding box center [974, 504] width 167 height 29
checkbox input "false"
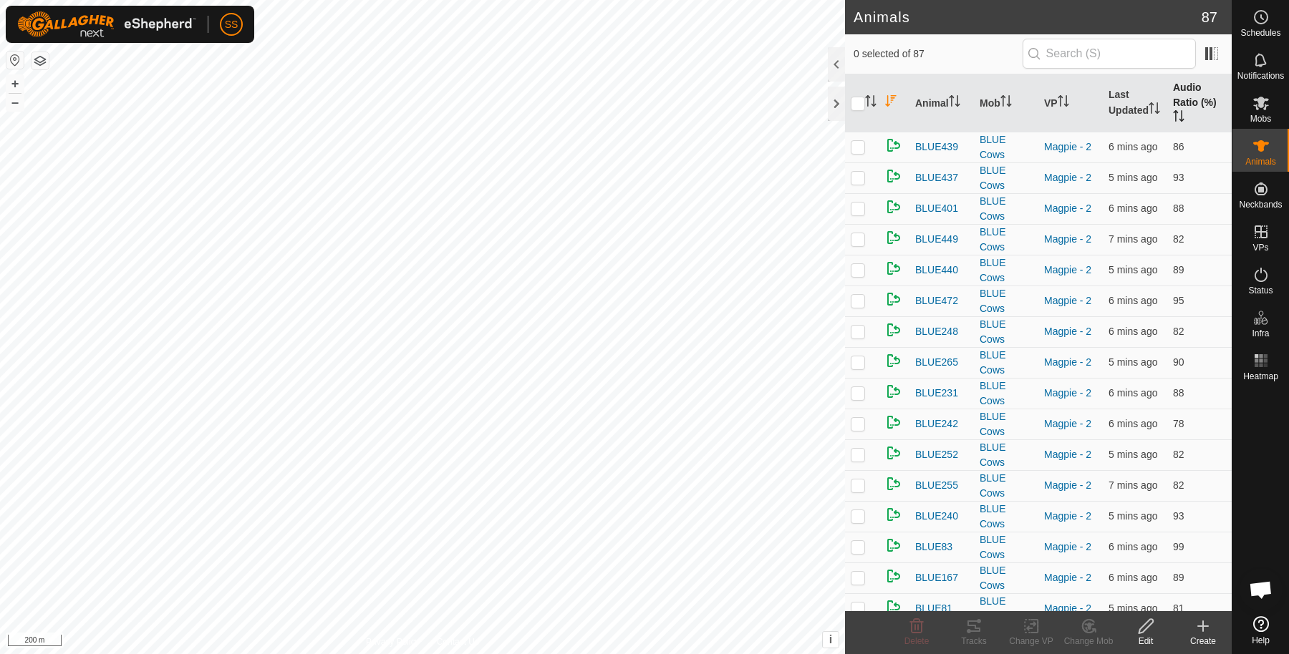
click at [1173, 88] on th "Audio Ratio (%)" at bounding box center [1199, 103] width 64 height 58
click at [856, 141] on p-checkbox at bounding box center [858, 146] width 14 height 11
checkbox input "true"
click at [976, 627] on icon at bounding box center [973, 626] width 13 height 11
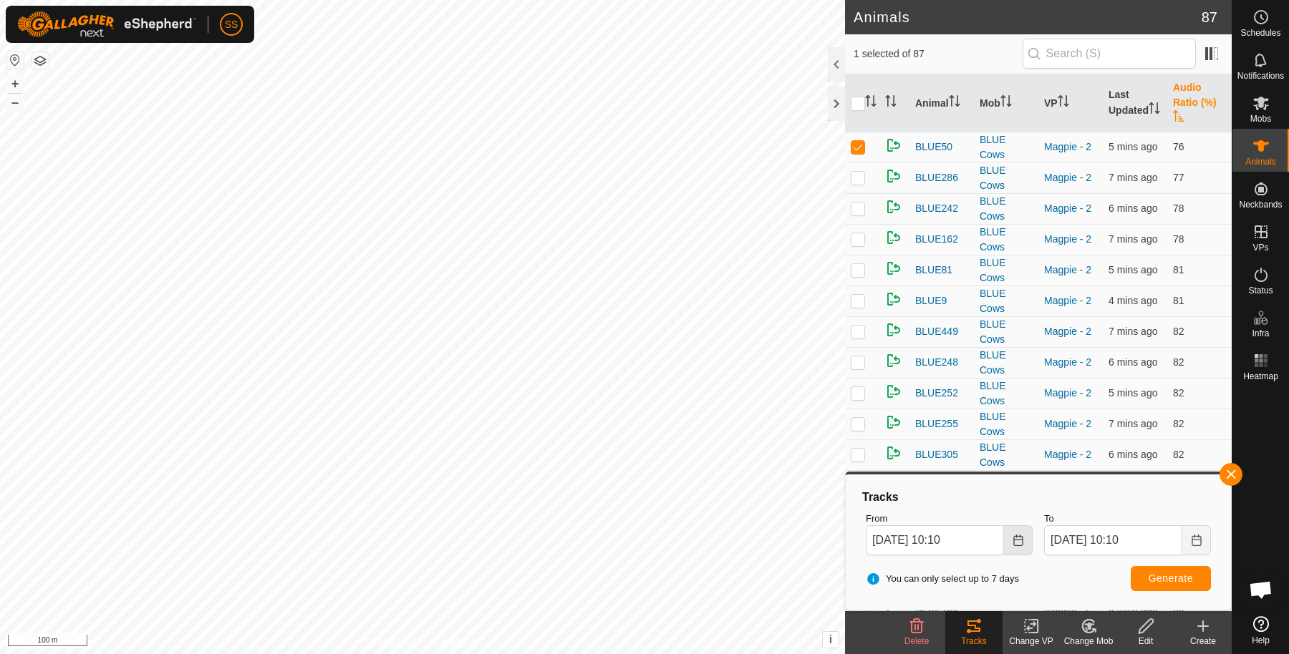
click at [1025, 548] on button "Choose Date" at bounding box center [1018, 540] width 29 height 30
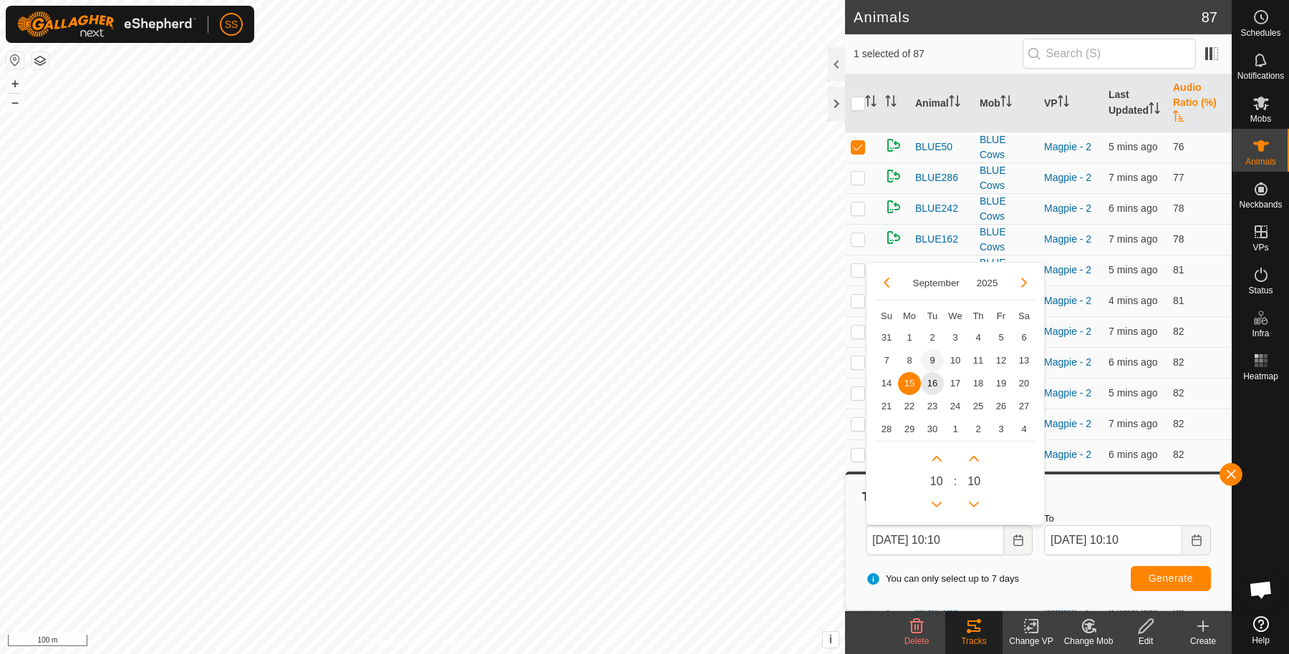
click at [931, 365] on span "9" at bounding box center [932, 360] width 23 height 23
type input "09 Sep, 2025 10:10"
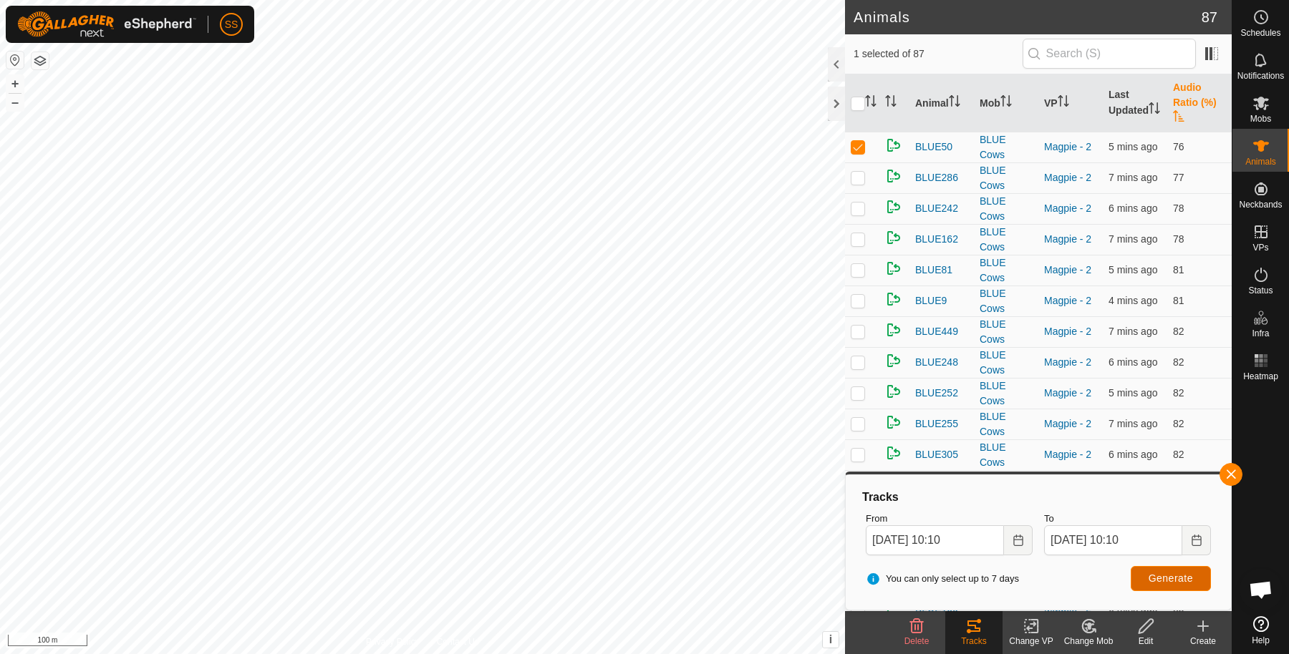
click at [1183, 588] on button "Generate" at bounding box center [1170, 578] width 80 height 25
click at [1224, 470] on button "button" at bounding box center [1230, 474] width 23 height 23
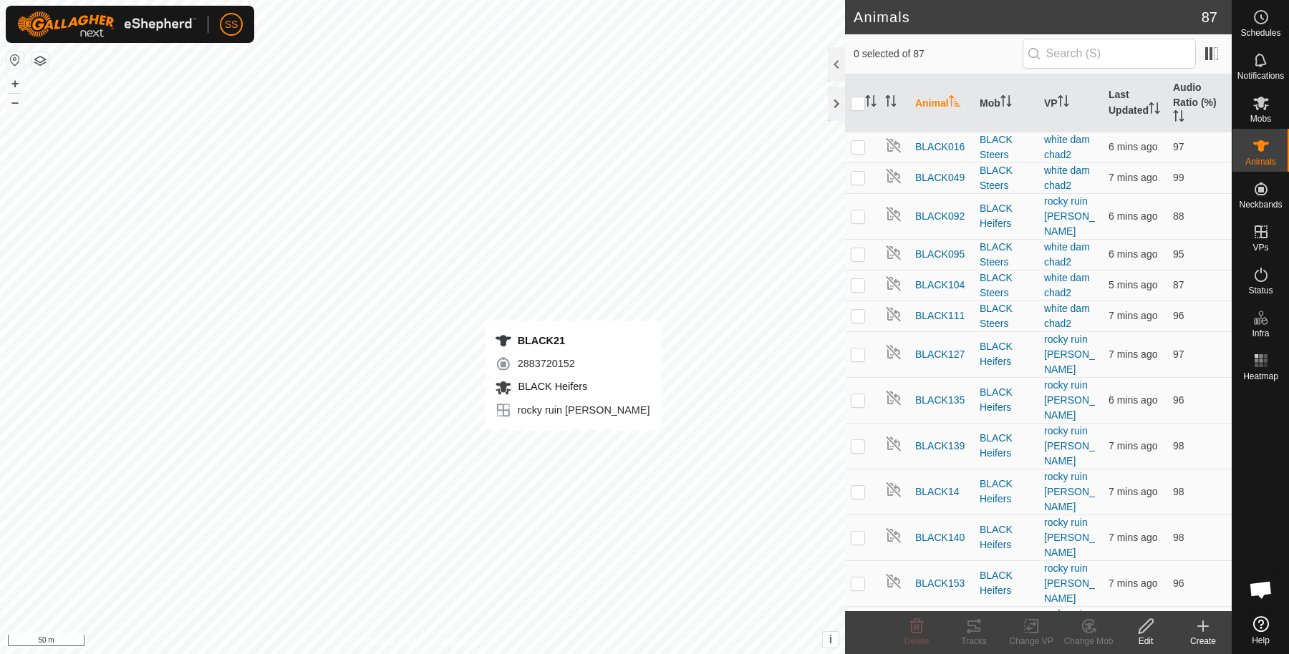
checkbox input "true"
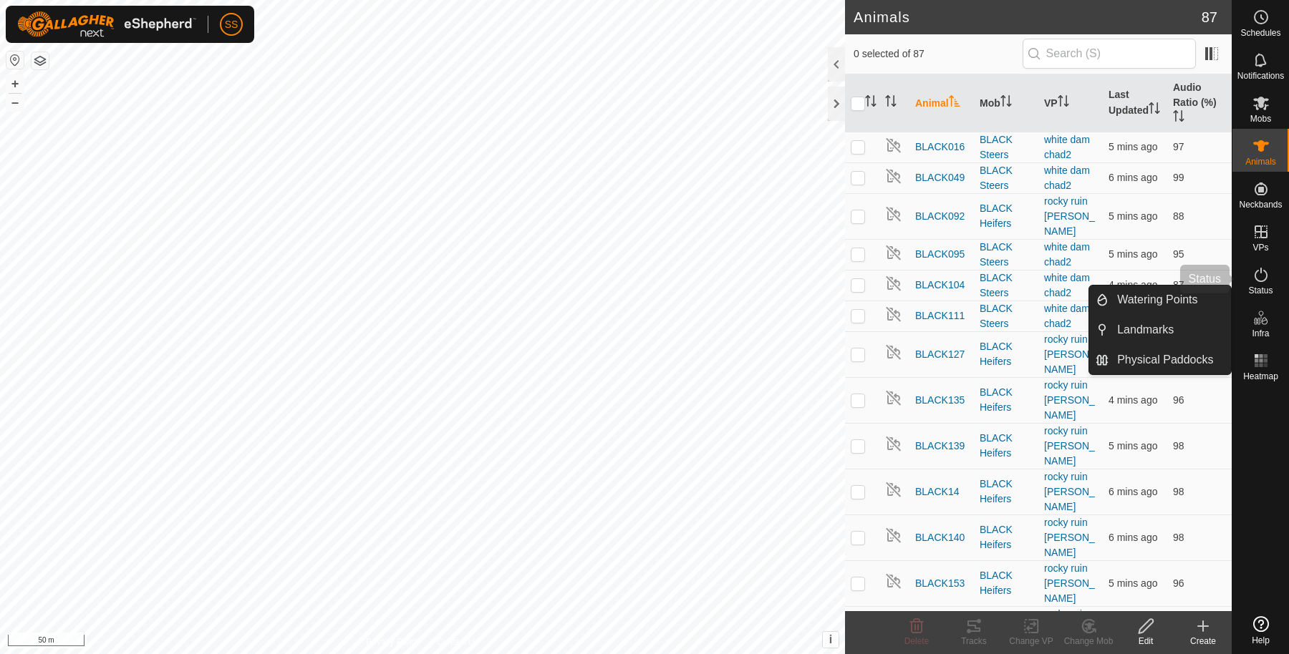
click at [1266, 280] on icon at bounding box center [1260, 274] width 17 height 17
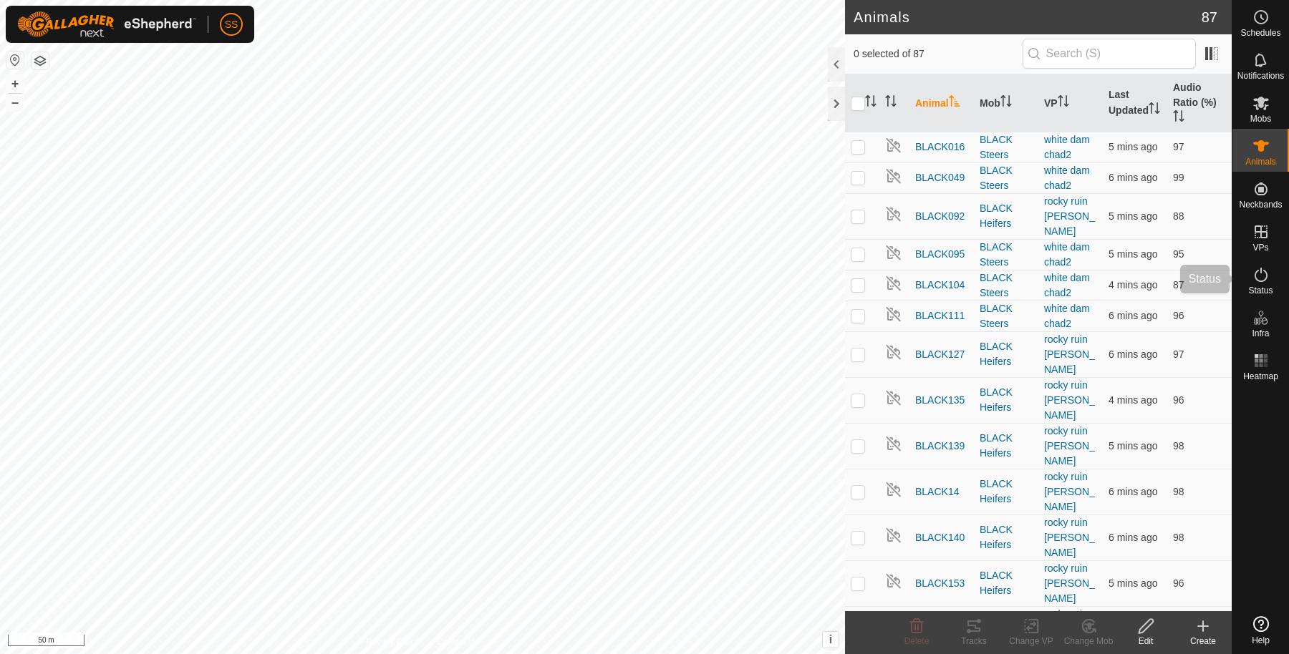
click at [1261, 281] on icon at bounding box center [1260, 275] width 13 height 14
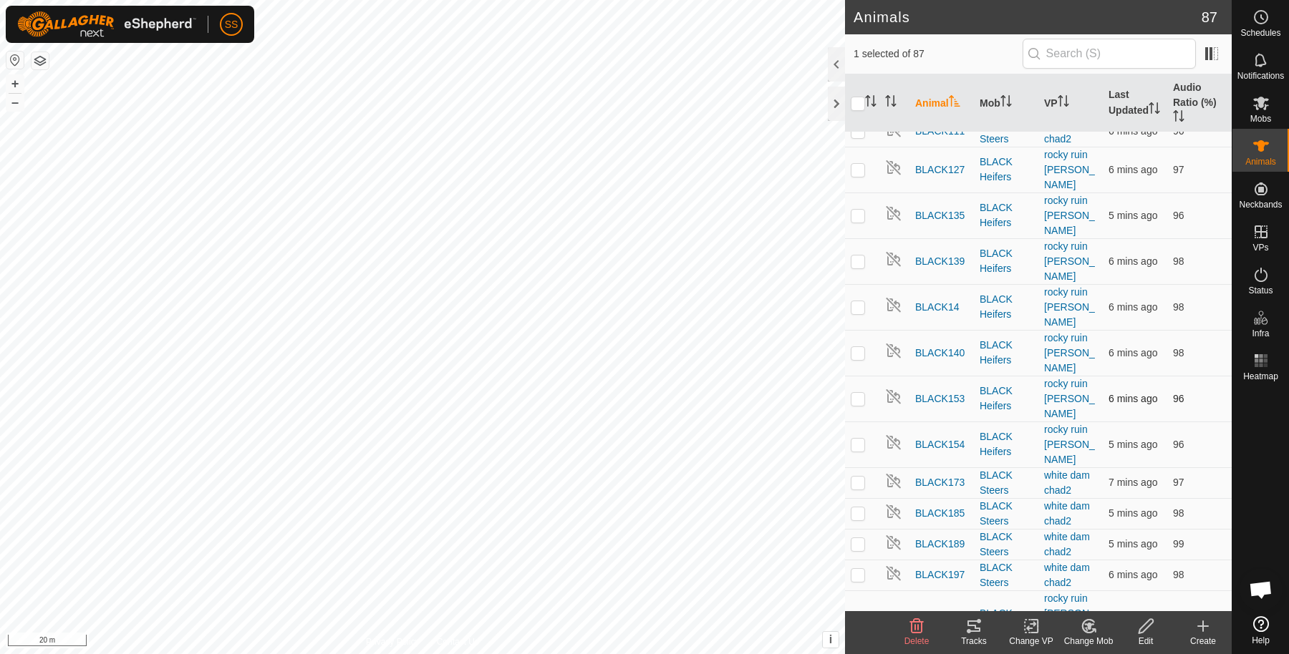
scroll to position [186, 0]
click at [852, 614] on p-checkbox at bounding box center [858, 619] width 14 height 11
checkbox input "false"
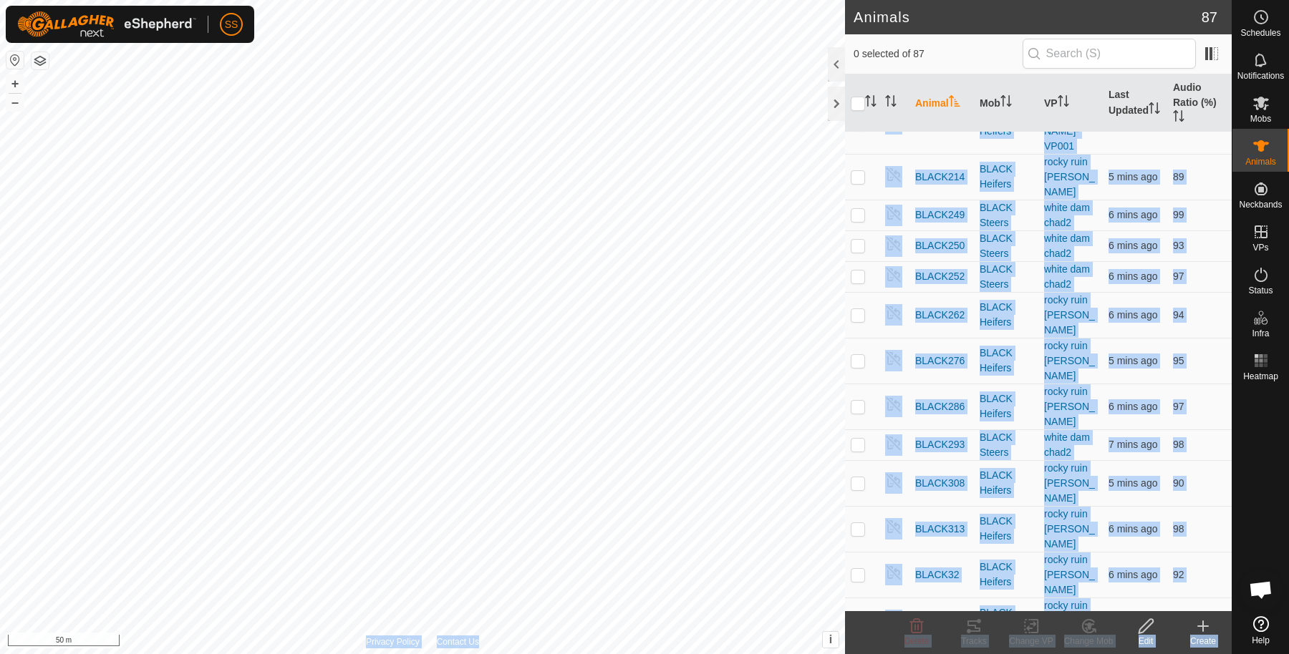
scroll to position [751, 0]
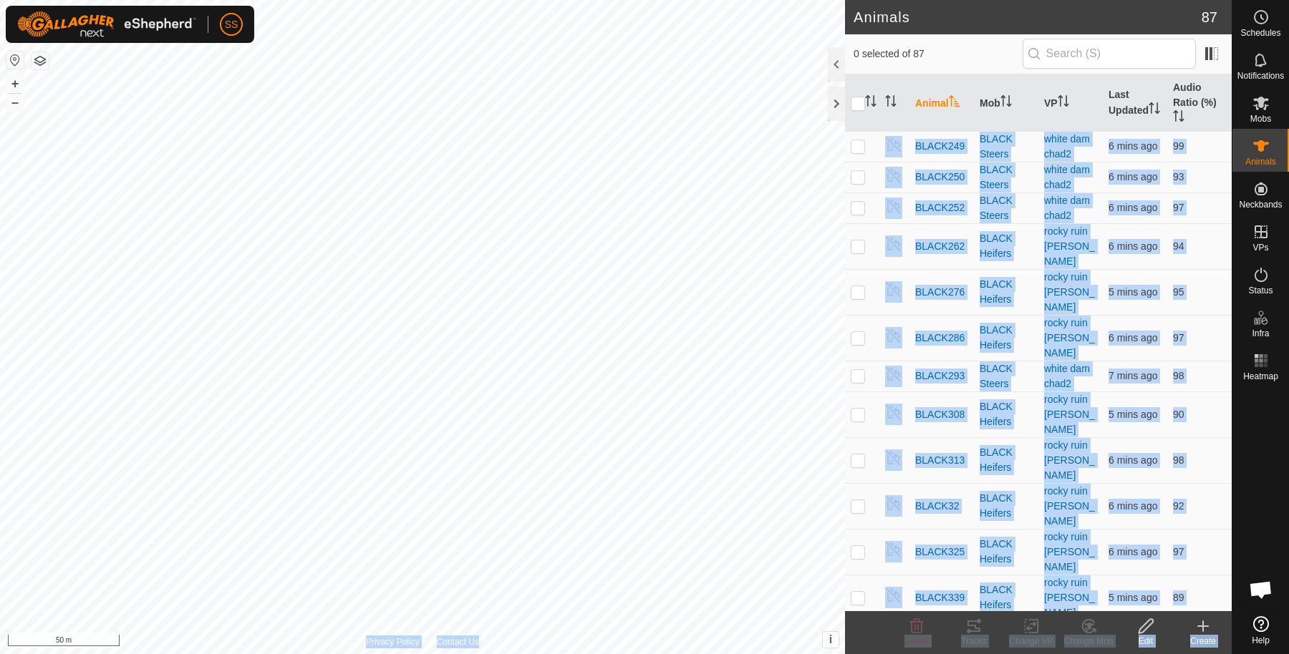
click at [792, 576] on div "Animals 87 0 selected of 87 Animal Mob VP Last Updated Audio Ratio (%) BLACK016…" at bounding box center [615, 327] width 1231 height 654
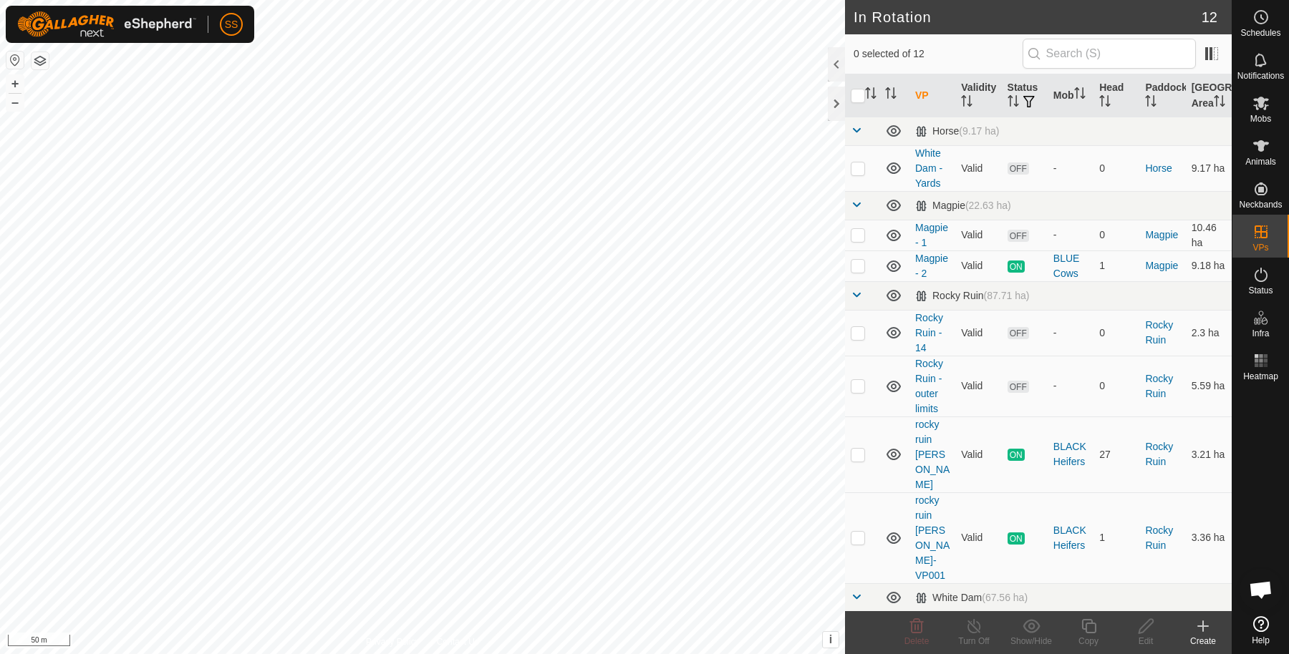
checkbox input "true"
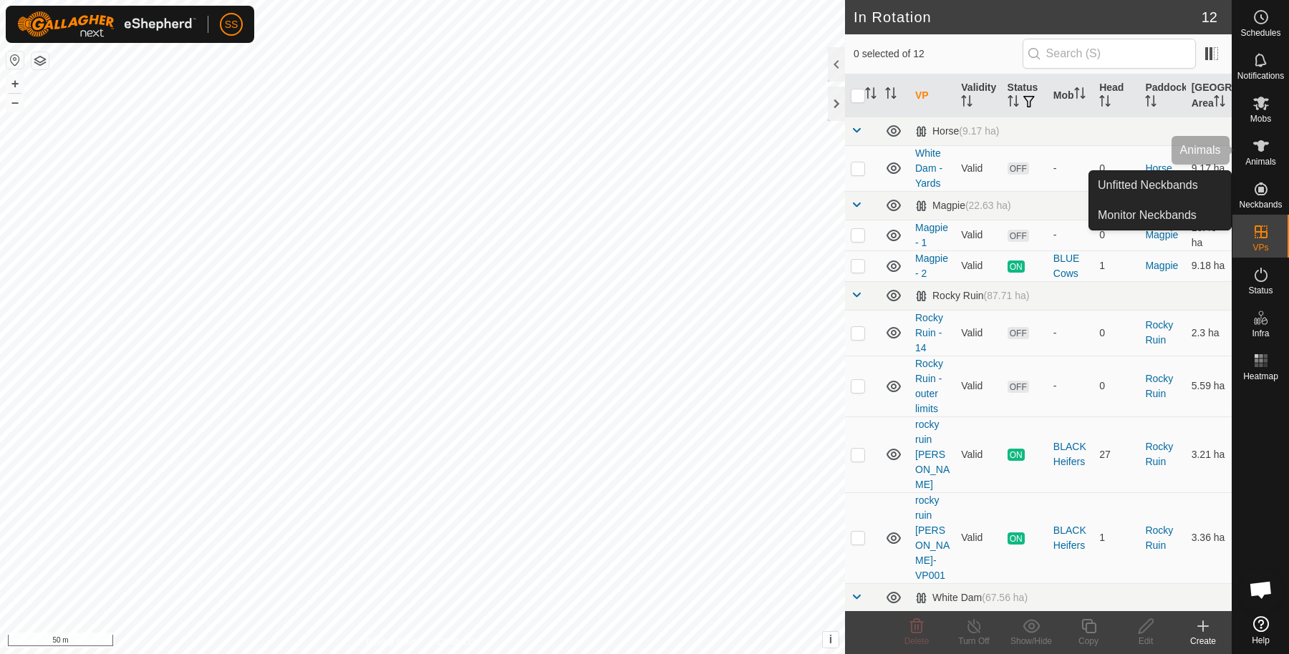
click at [1264, 153] on icon at bounding box center [1260, 145] width 17 height 17
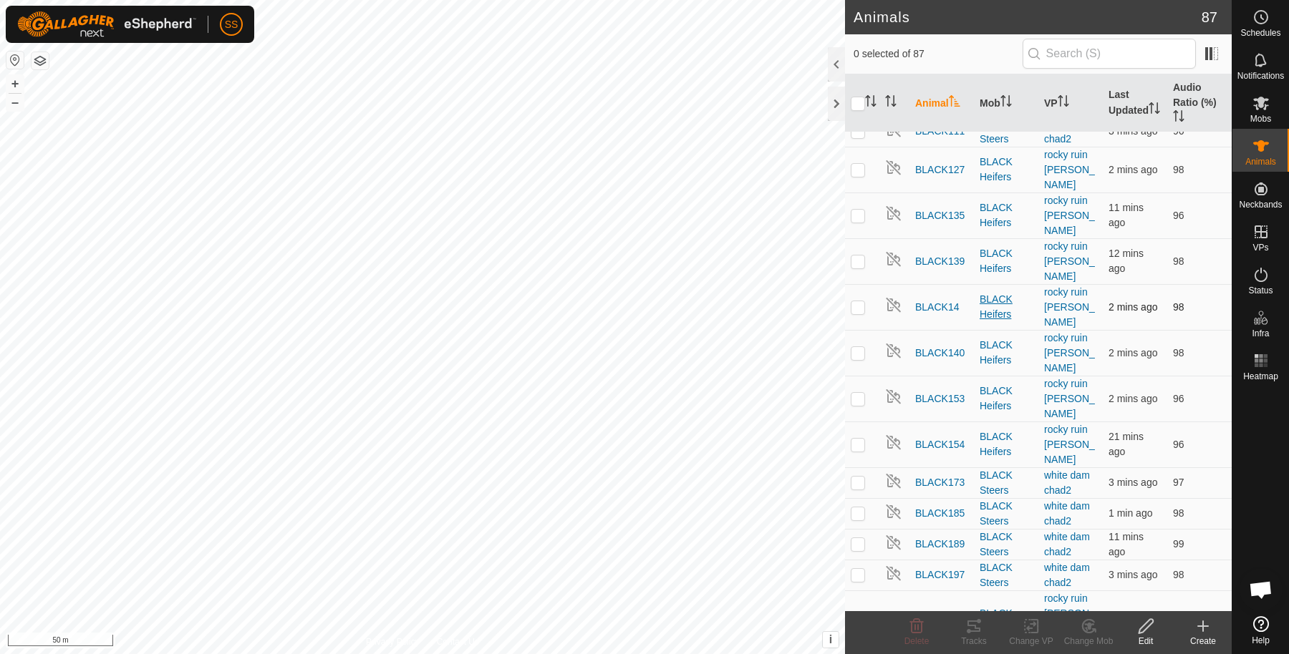
scroll to position [188, 0]
click at [856, 612] on p-checkbox at bounding box center [858, 617] width 14 height 11
click at [861, 612] on p-checkbox at bounding box center [858, 617] width 14 height 11
checkbox input "true"
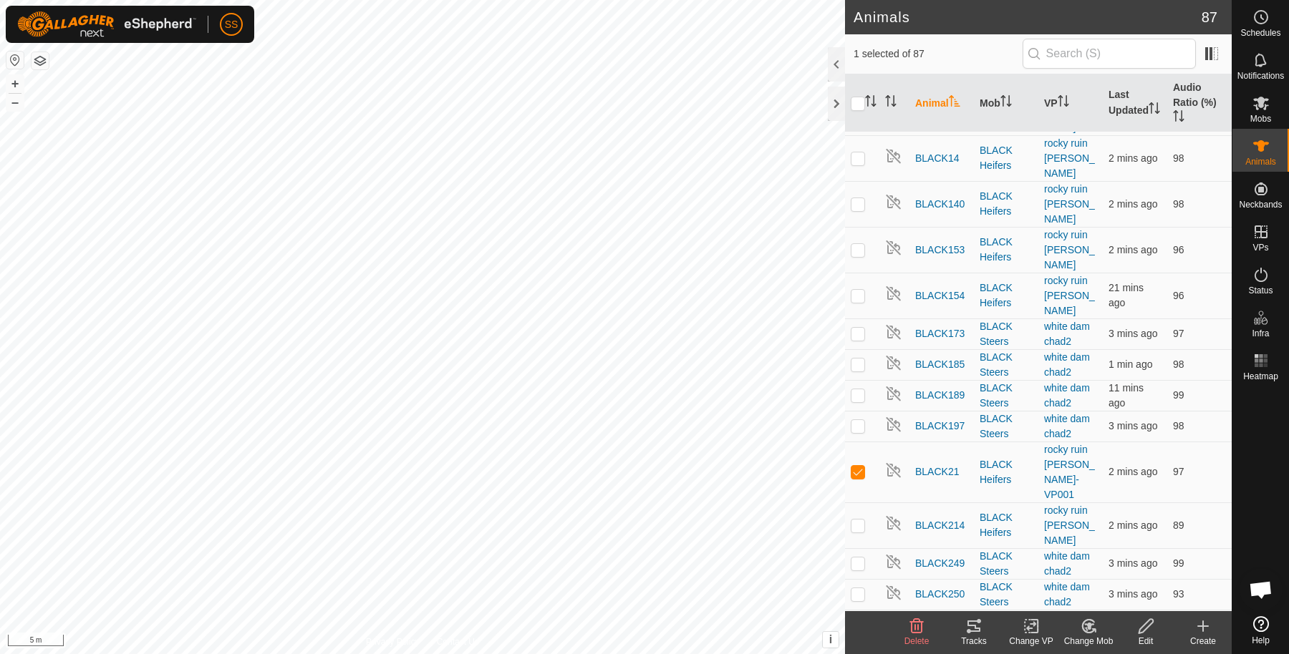
scroll to position [337, 0]
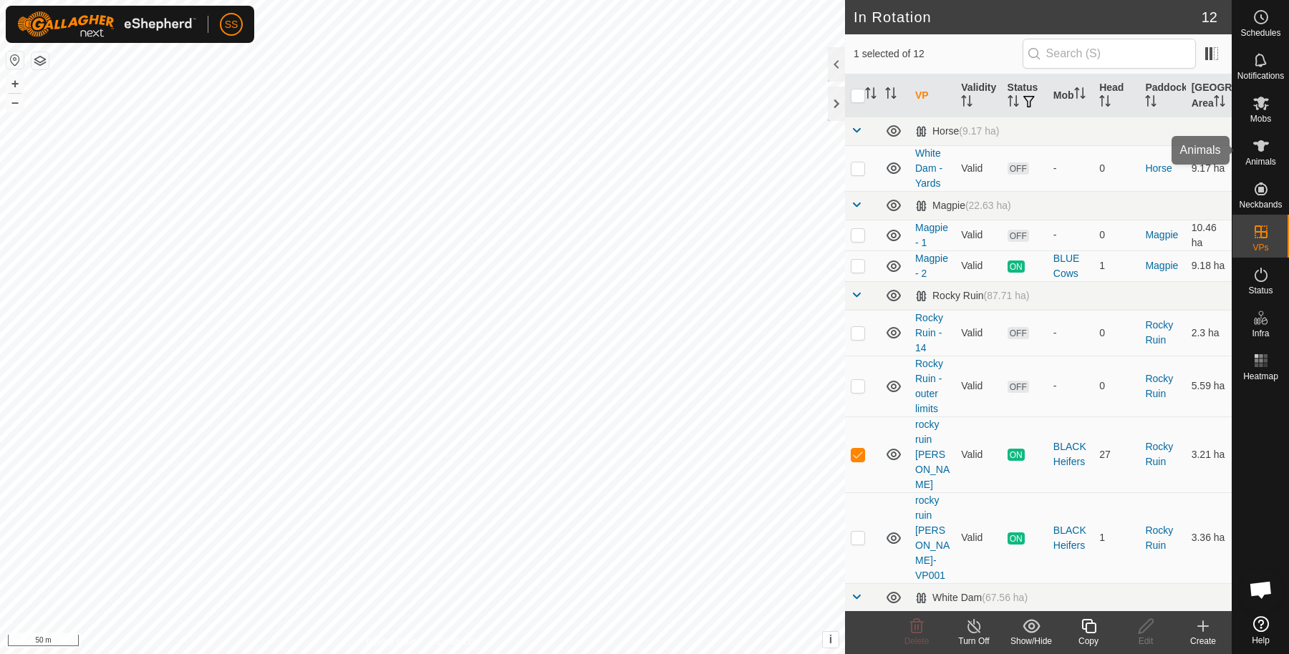
click at [1266, 131] on div "Animals" at bounding box center [1260, 150] width 57 height 43
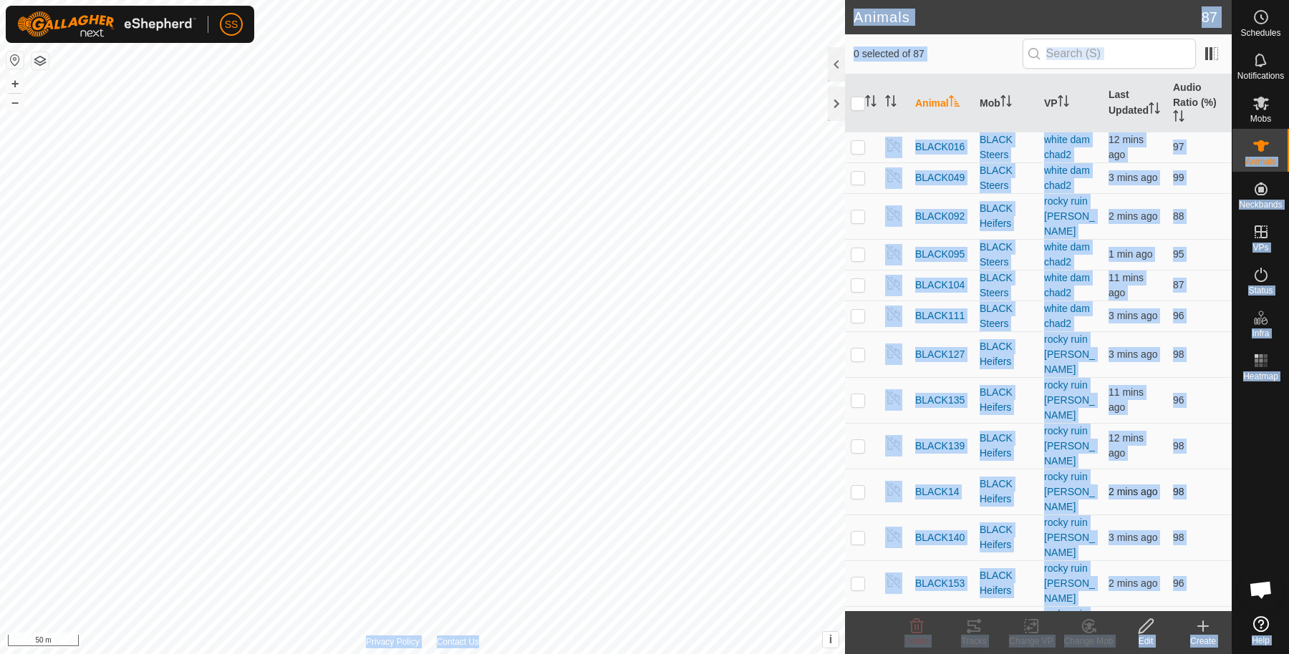
click at [778, 399] on div "Schedules Notifications Mobs Animals Neckbands VPs Status Infra Heatmap Help An…" at bounding box center [644, 327] width 1289 height 654
click at [966, 67] on div "0 selected of 87" at bounding box center [1037, 54] width 369 height 30
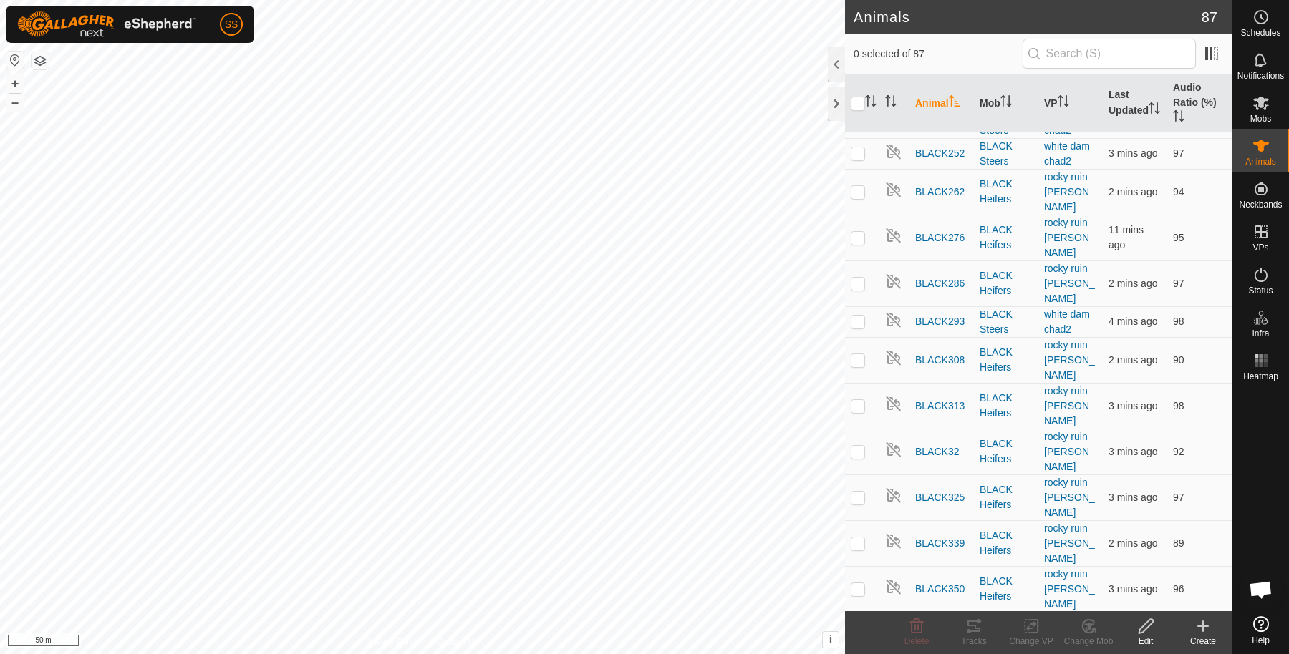
scroll to position [784, 0]
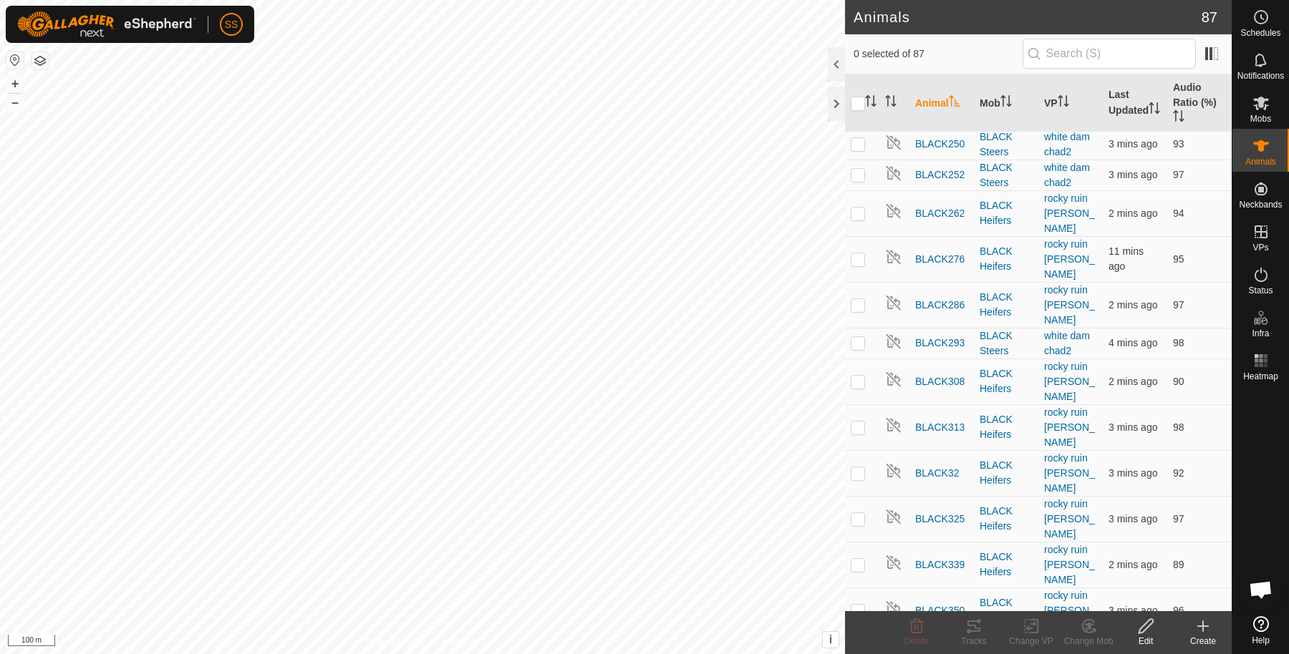
click at [480, 0] on html "SS Schedules Notifications Mobs Animals Neckbands VPs Status Infra Heatmap Help…" at bounding box center [644, 327] width 1289 height 654
checkbox input "true"
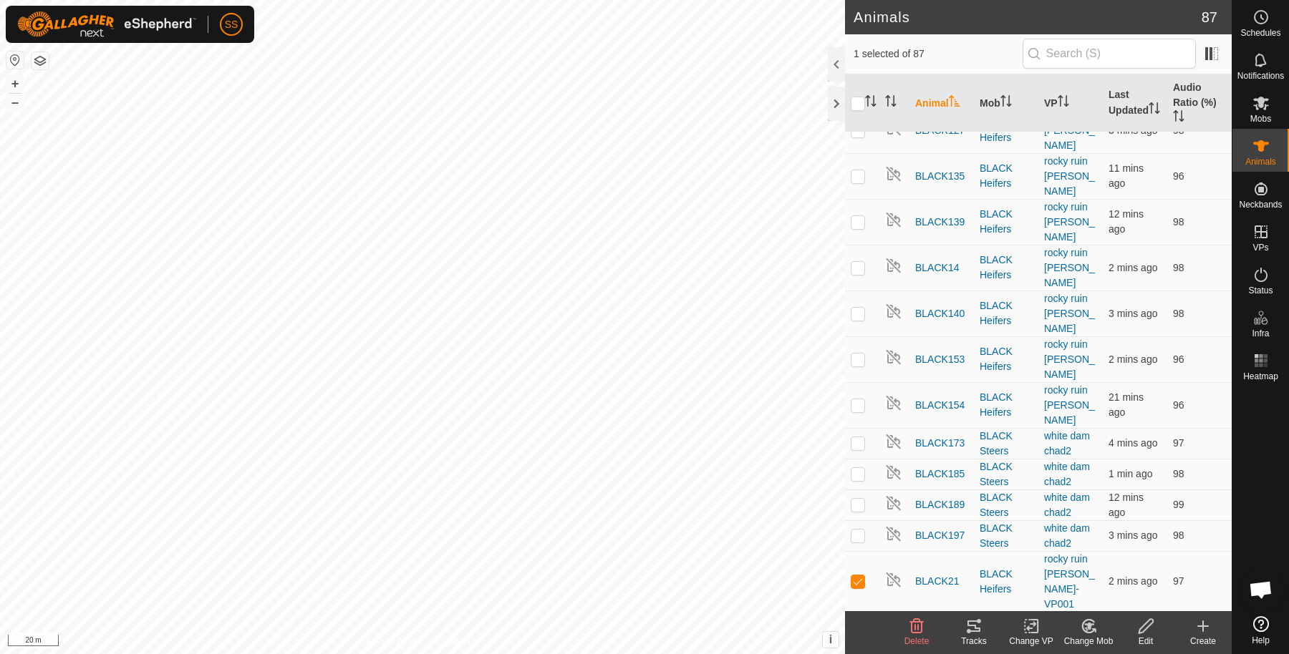
scroll to position [279, 0]
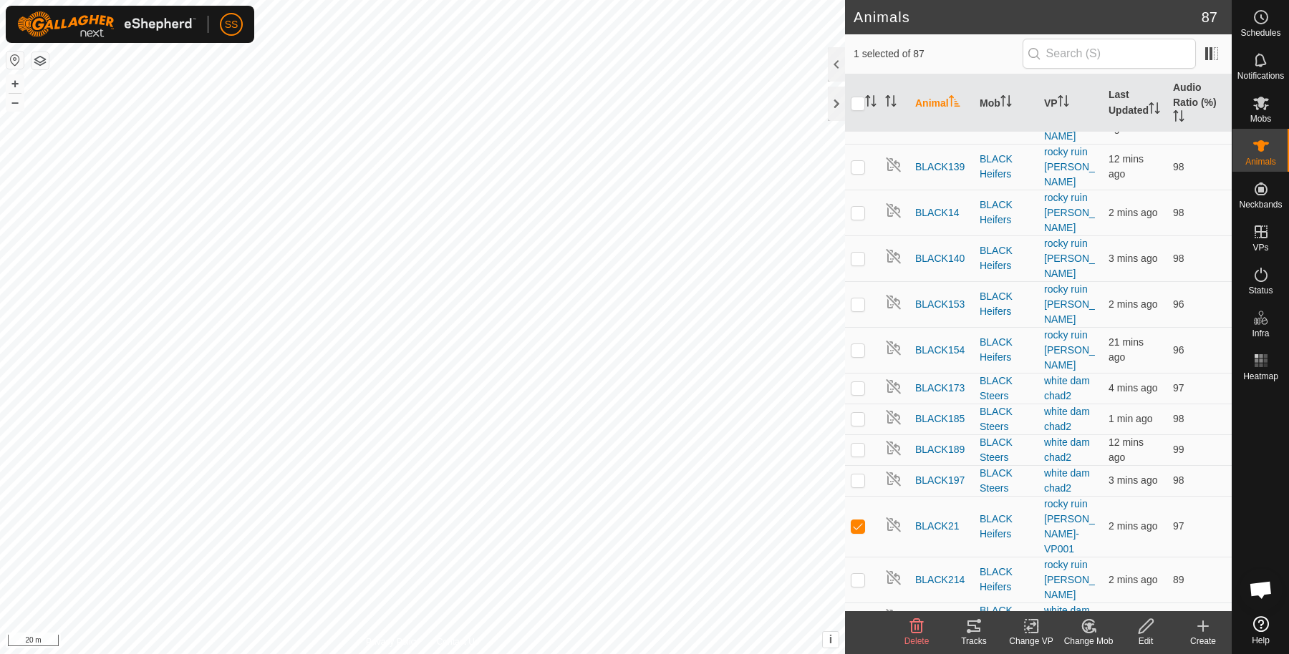
click at [975, 633] on icon at bounding box center [973, 626] width 17 height 17
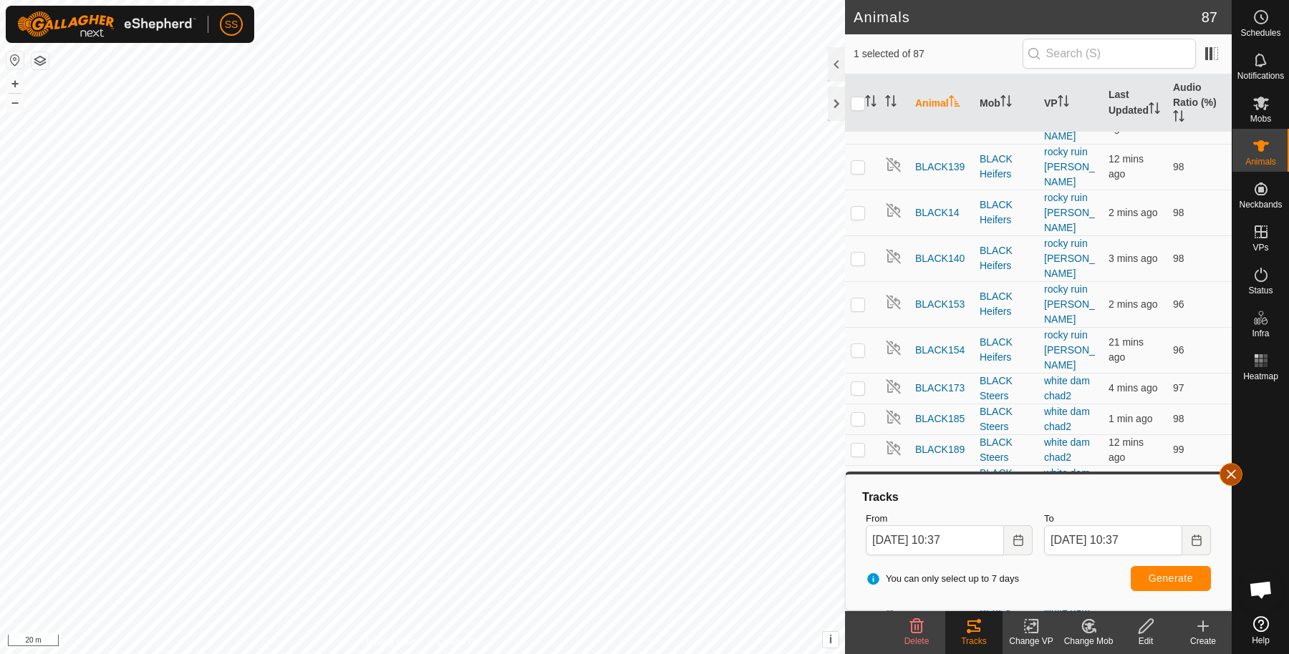
click at [1236, 471] on button "button" at bounding box center [1230, 474] width 23 height 23
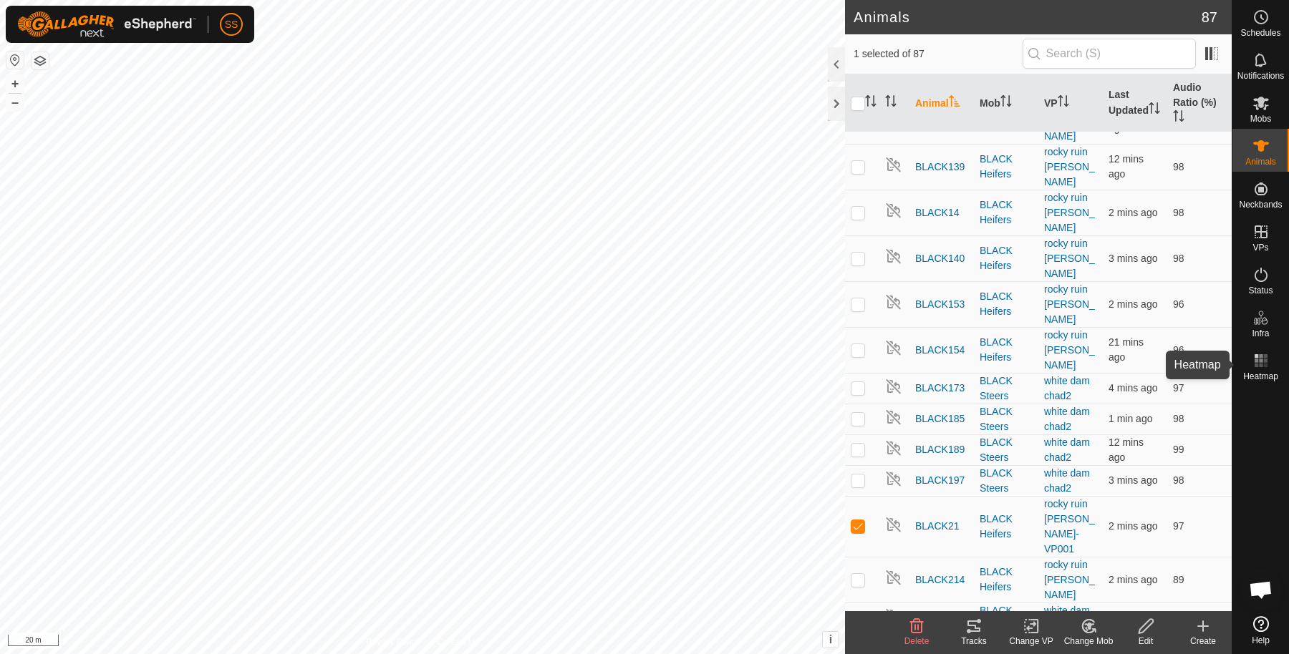
click at [1271, 367] on es-heatmap-svg-icon at bounding box center [1261, 360] width 26 height 23
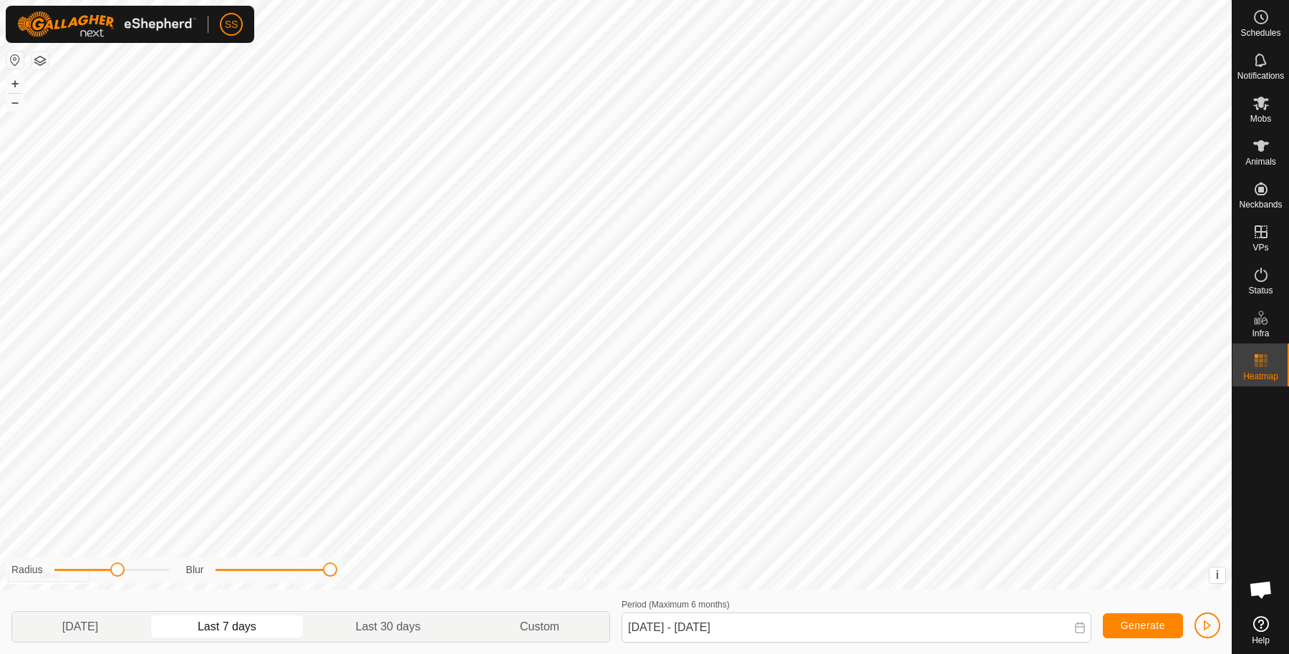
click at [346, 575] on div "Privacy Policy Contact Us Omhra Dam Type: dam Capacity: 10000L Water Level: 100…" at bounding box center [615, 327] width 1231 height 654
